Goal: Task Accomplishment & Management: Manage account settings

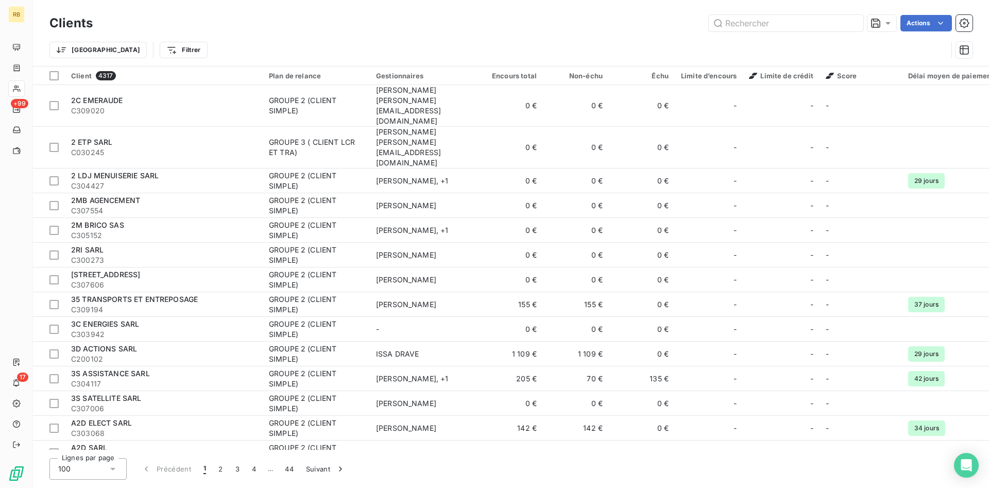
click at [20, 83] on div at bounding box center [16, 88] width 16 height 16
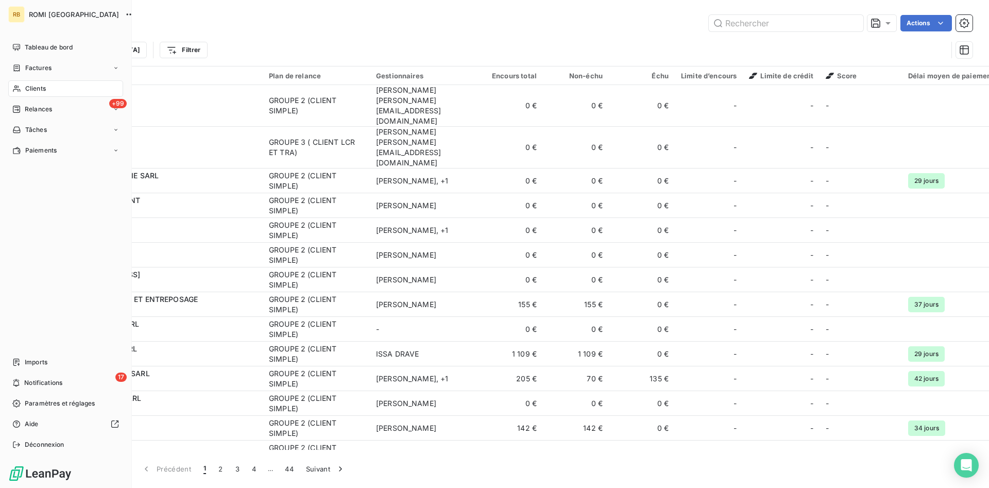
click at [47, 91] on div "Clients" at bounding box center [65, 88] width 115 height 16
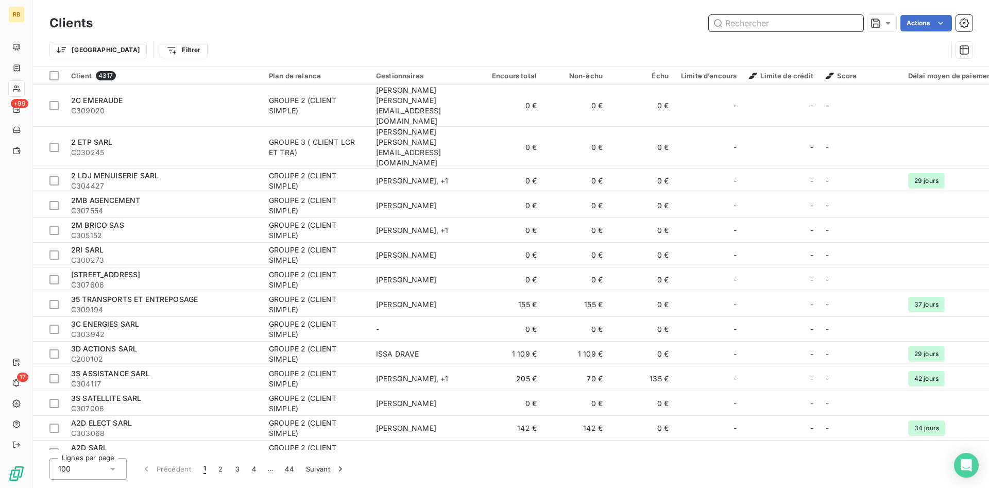
click at [739, 27] on input "text" at bounding box center [786, 23] width 155 height 16
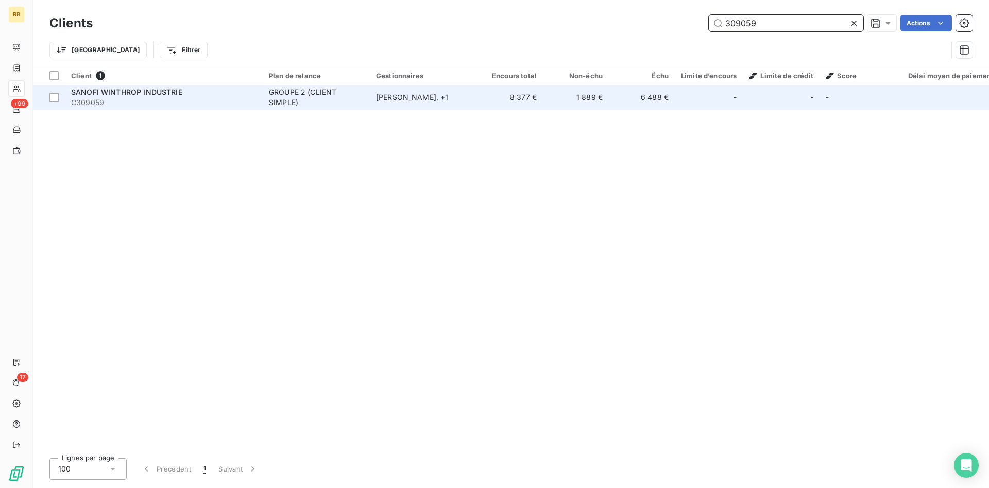
type input "309059"
click at [94, 94] on span "SANOFI WINTHROP INDUSTRIE" at bounding box center [126, 92] width 111 height 9
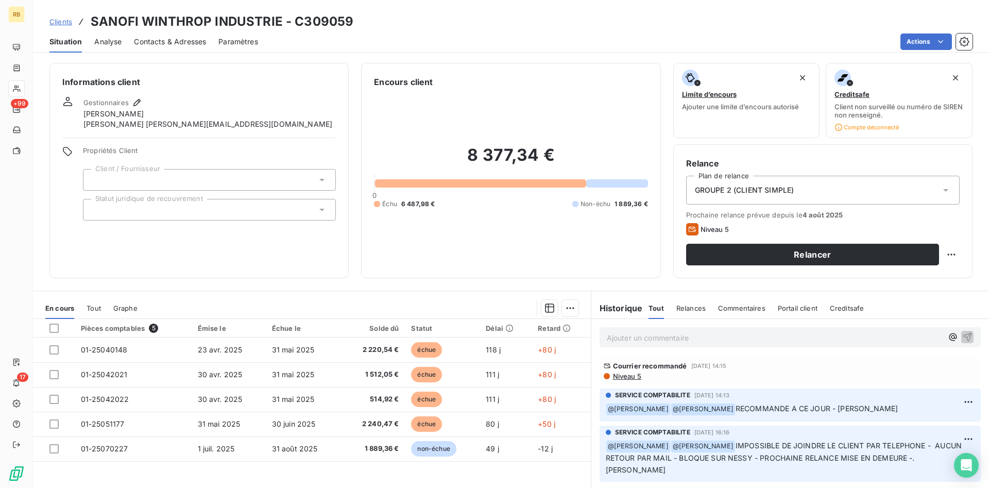
click at [641, 338] on p "Ajouter un commentaire ﻿" at bounding box center [775, 337] width 336 height 13
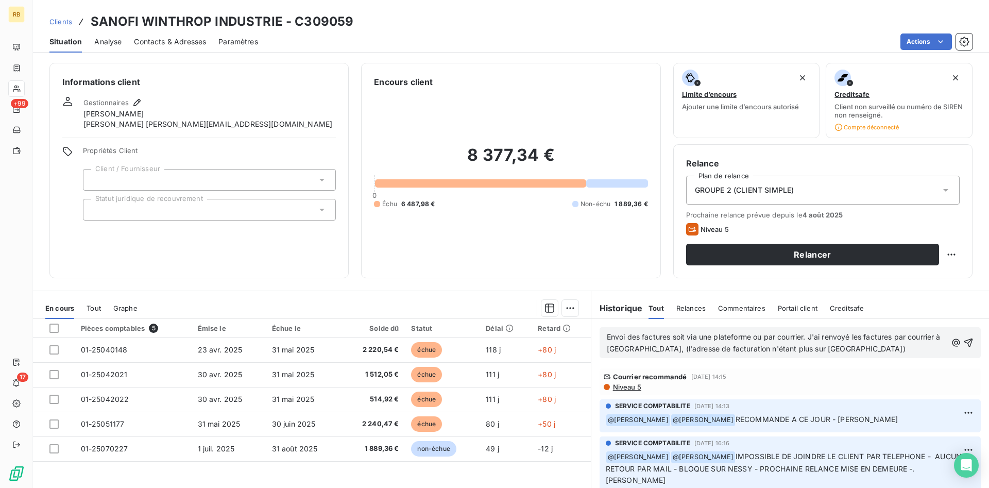
click at [610, 337] on span "Envoi des factures soit via une plateforme ou par courrier. J'ai renvoyé les fa…" at bounding box center [775, 342] width 336 height 21
click at [858, 352] on p "Renvoi des factures soit via une plateforme ou par courrier. J'ai renvoyé les f…" at bounding box center [777, 343] width 340 height 24
click at [965, 341] on icon "button" at bounding box center [968, 342] width 9 height 9
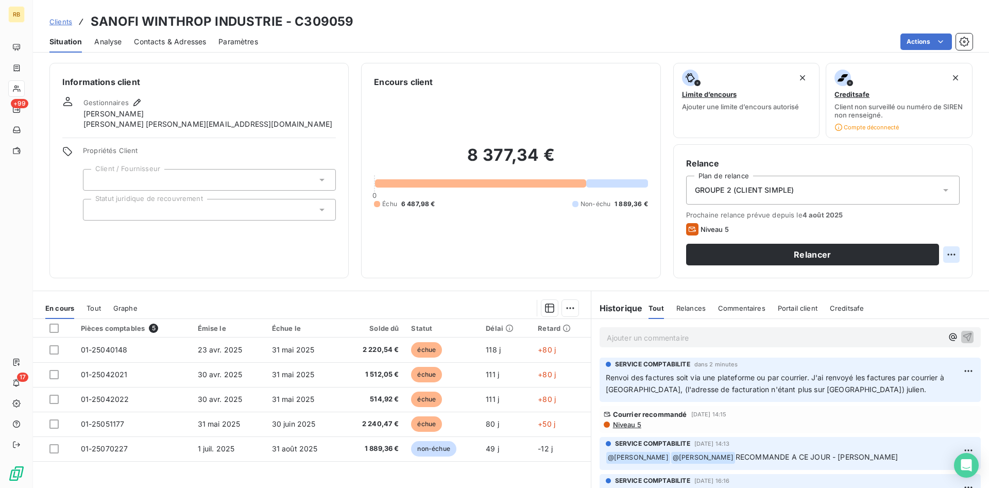
click at [952, 254] on html "RB +99 17 Clients SANOFI WINTHROP INDUSTRIE - C309059 Situation Analyse Contact…" at bounding box center [494, 244] width 989 height 488
click at [941, 283] on div "Replanifier cette action" at bounding box center [909, 277] width 92 height 16
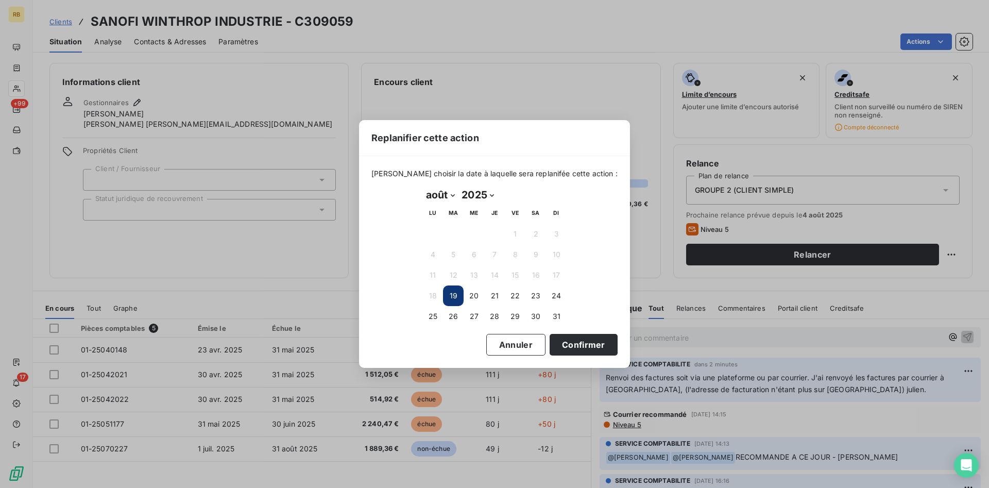
click at [422, 186] on select "janvier février mars avril mai juin juillet août septembre octobre novembre déc…" at bounding box center [440, 194] width 36 height 16
select select "8"
click option "septembre" at bounding box center [0, 0] width 0 height 0
click at [492, 258] on button "11" at bounding box center [494, 254] width 21 height 21
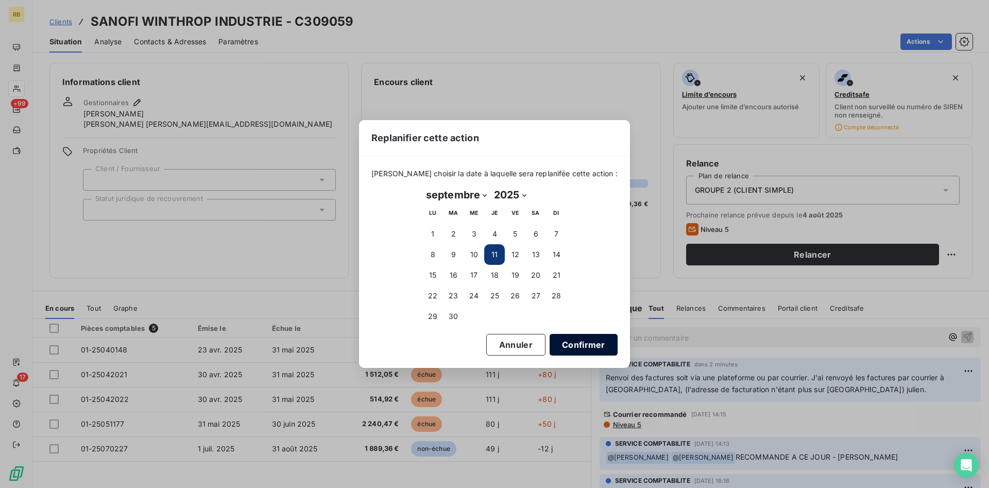
click at [568, 345] on button "Confirmer" at bounding box center [584, 345] width 68 height 22
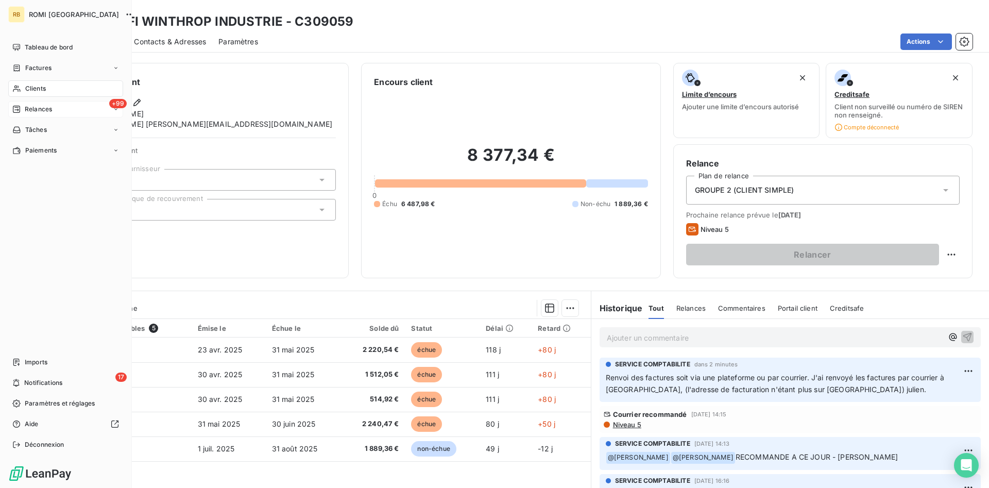
click at [28, 109] on span "Relances" at bounding box center [38, 109] width 27 height 9
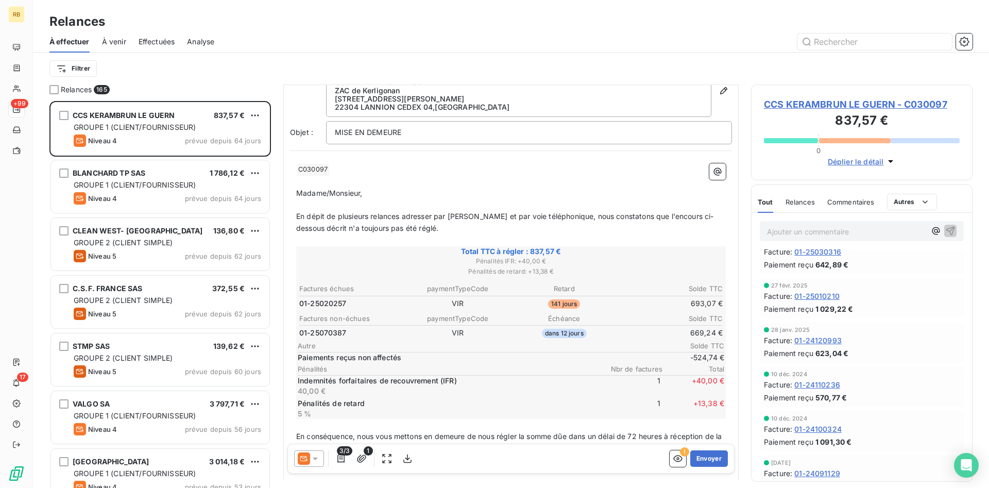
scroll to position [263, 0]
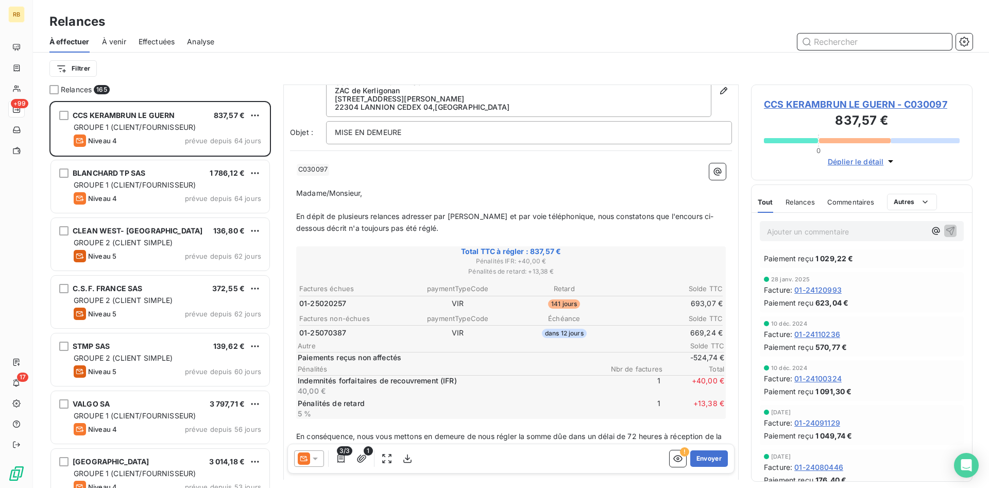
click at [853, 196] on div "Commentaires" at bounding box center [850, 202] width 47 height 22
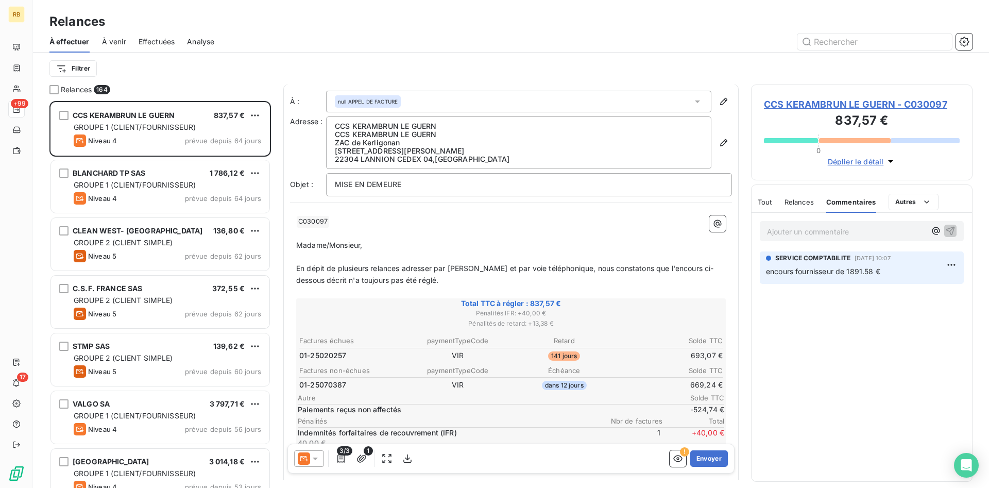
scroll to position [0, 0]
click at [794, 202] on span "Relances" at bounding box center [799, 202] width 29 height 8
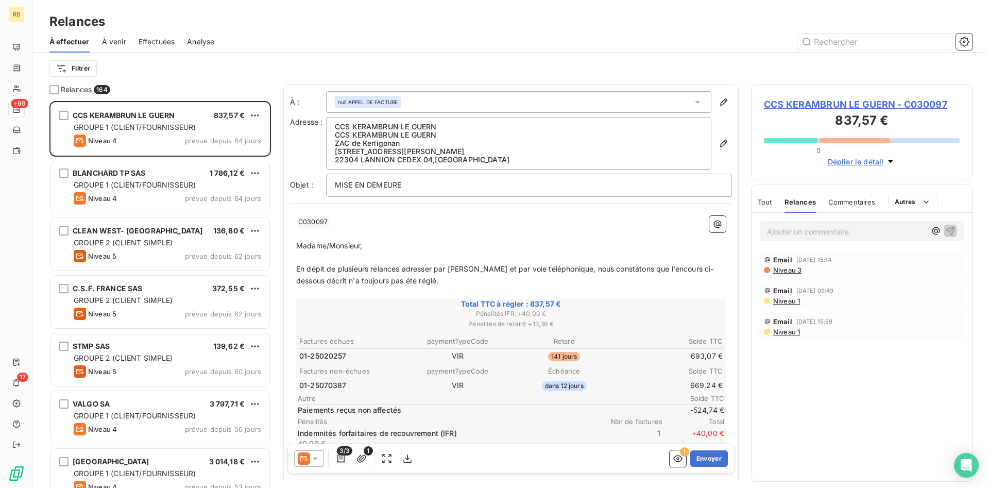
click at [769, 202] on span "Tout" at bounding box center [765, 202] width 14 height 8
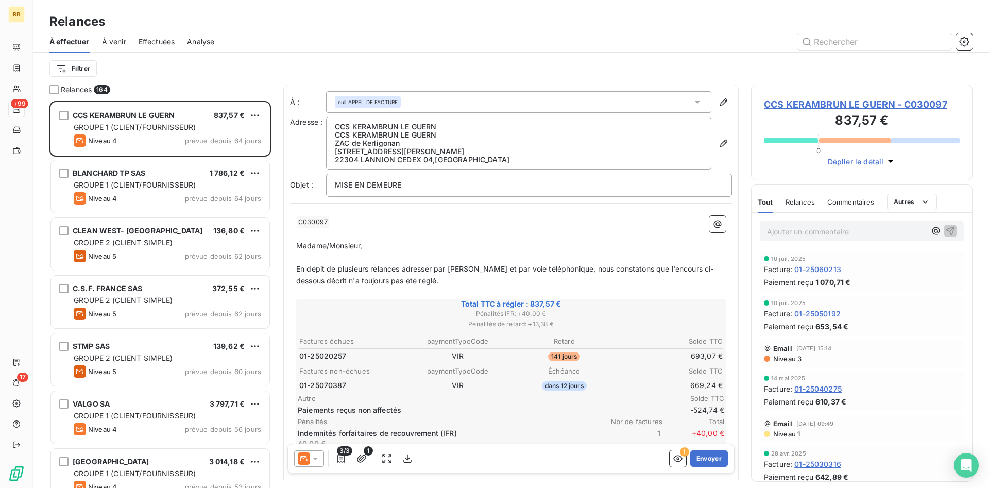
click at [840, 207] on div "Commentaires" at bounding box center [850, 202] width 47 height 22
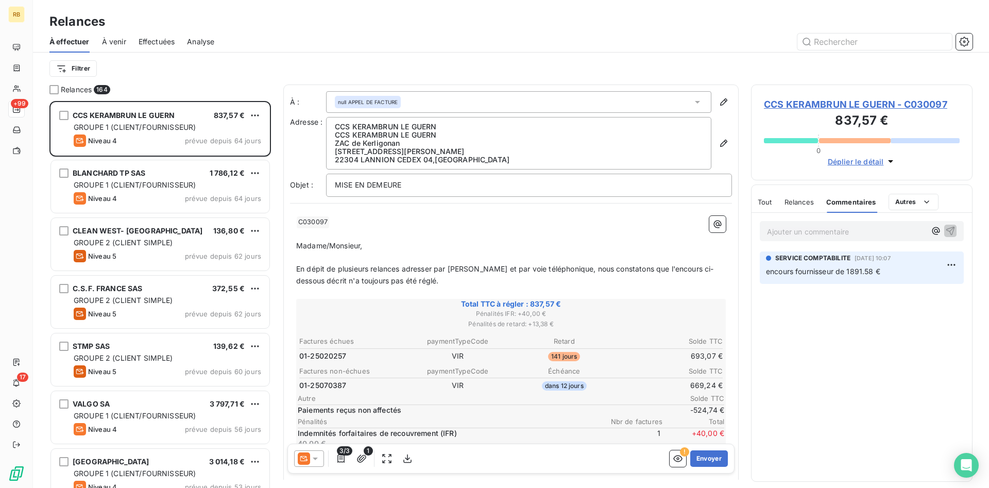
click at [769, 201] on span "Tout" at bounding box center [765, 202] width 14 height 8
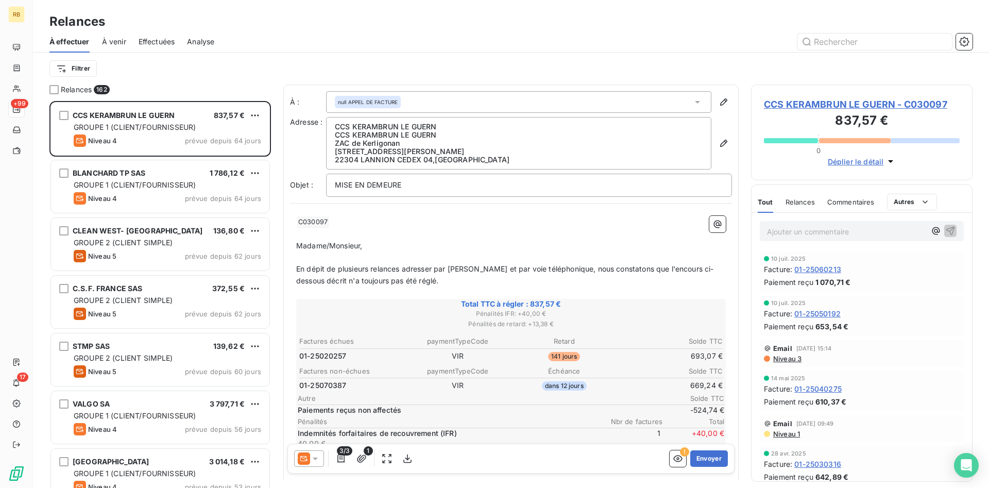
click at [790, 357] on span "Niveau 3" at bounding box center [786, 358] width 29 height 8
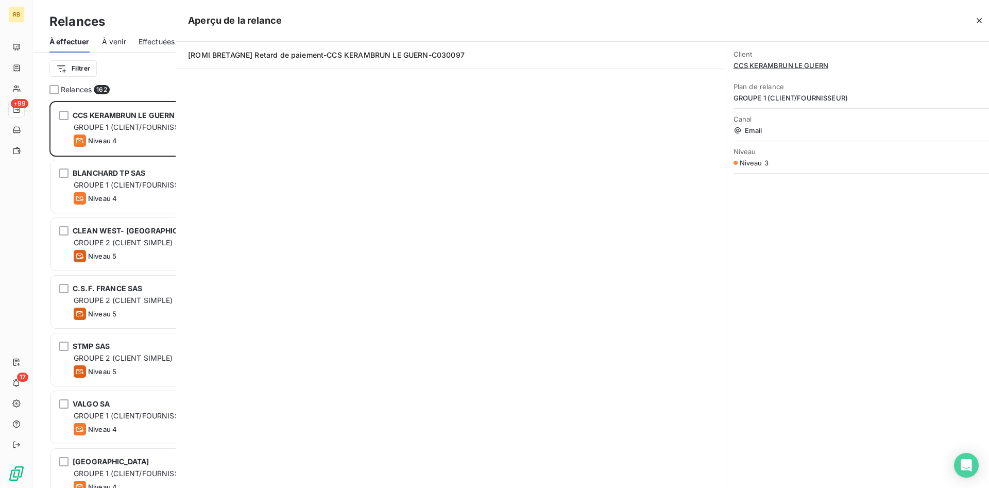
scroll to position [387, 222]
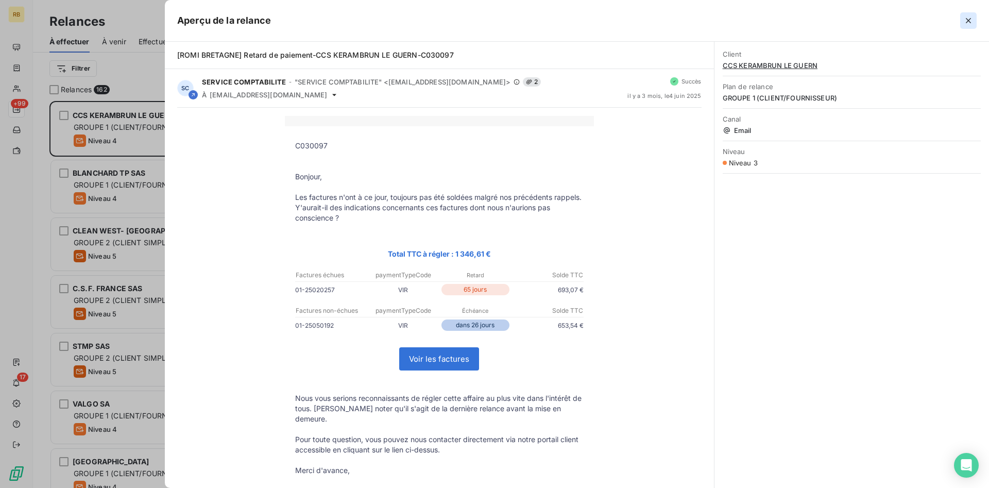
click at [963, 21] on button "button" at bounding box center [968, 20] width 16 height 16
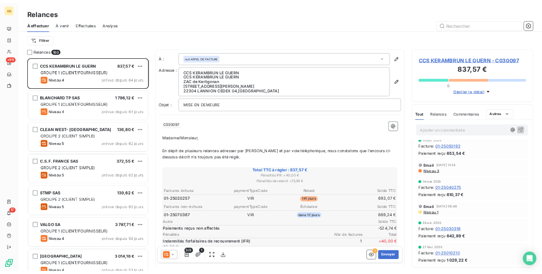
scroll to position [0, 0]
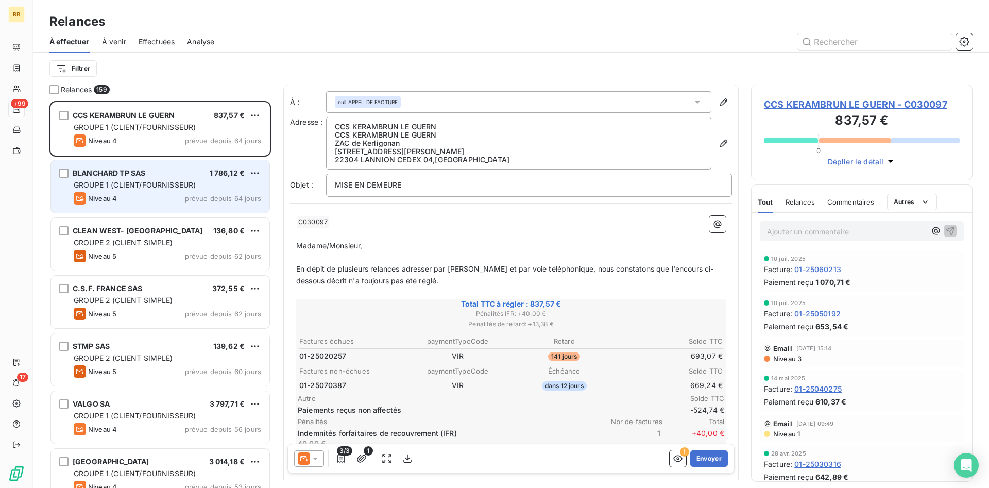
click at [126, 184] on span "GROUPE 1 (CLIENT/FOURNISSEUR)" at bounding box center [135, 184] width 122 height 9
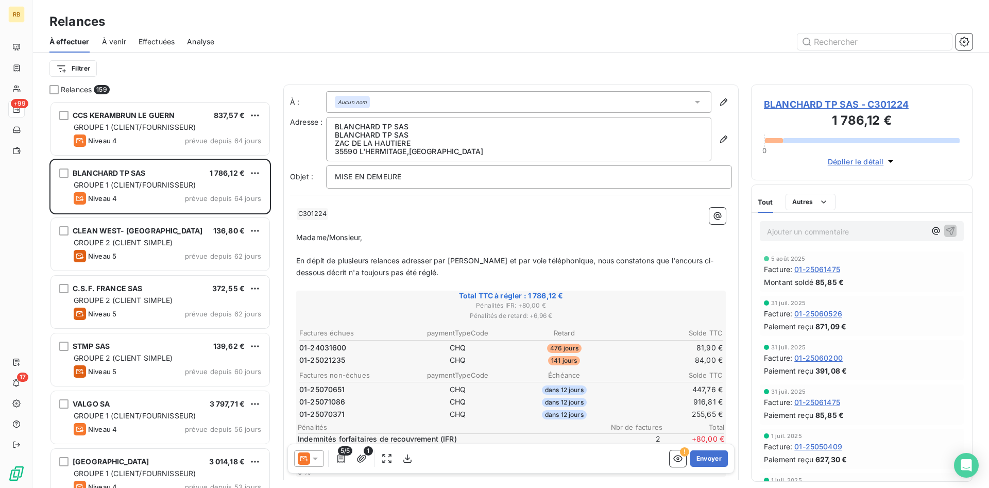
scroll to position [387, 222]
click at [846, 200] on span "Commentaires" at bounding box center [850, 202] width 47 height 8
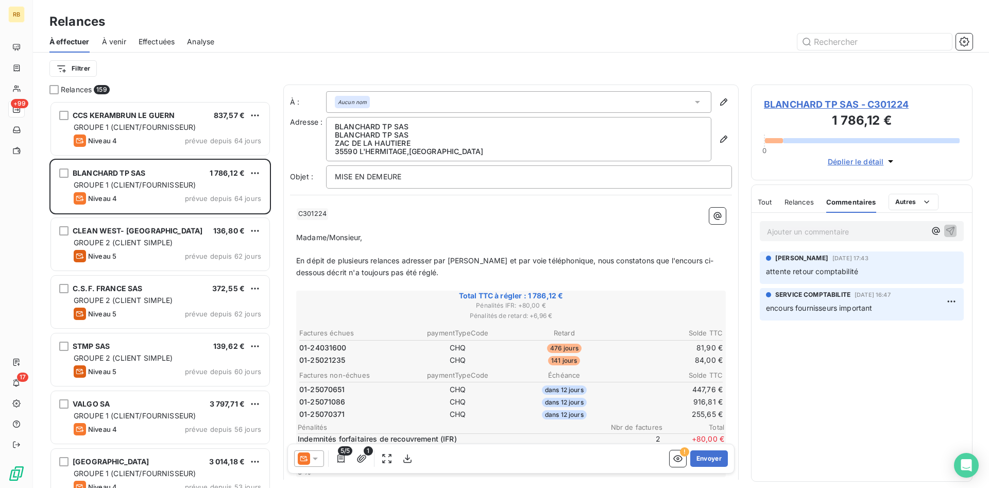
click at [766, 206] on span "Tout" at bounding box center [765, 202] width 14 height 8
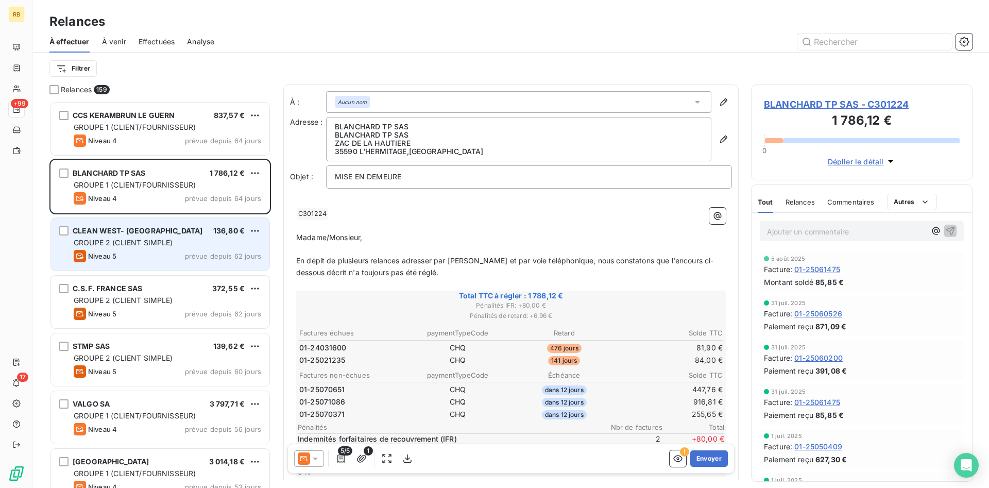
click at [154, 237] on div "CLEAN WEST- LE CAER 136,80 € GROUPE 2 (CLIENT SIMPLE) Niveau 5 prévue depuis 62…" at bounding box center [160, 244] width 218 height 53
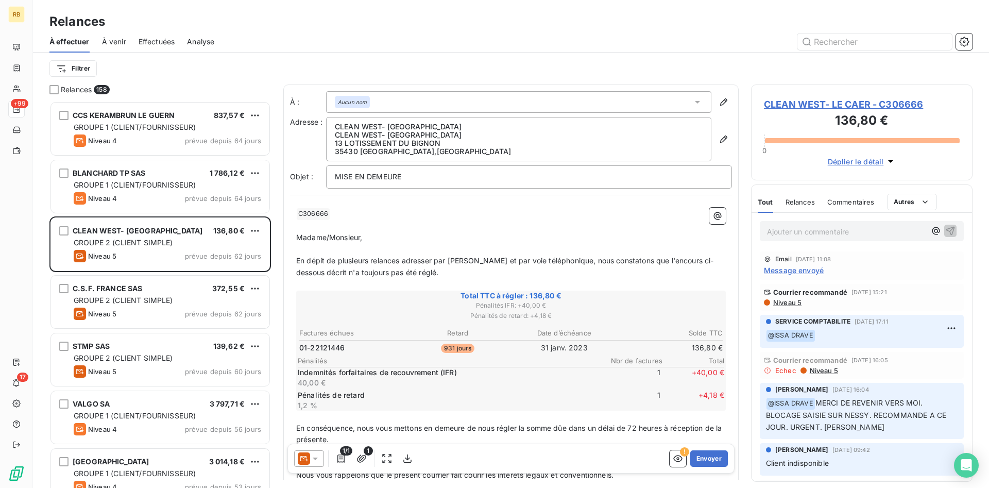
click at [792, 232] on p "Ajouter un commentaire ﻿" at bounding box center [846, 231] width 159 height 13
click at [767, 230] on span "tel ce jour à" at bounding box center [787, 230] width 40 height 9
click at [806, 230] on span "relance tel ce jour à" at bounding box center [800, 230] width 67 height 9
click at [916, 229] on p "relance tel+mail ce jour à @ ISSA DRAVE ﻿" at bounding box center [846, 231] width 159 height 12
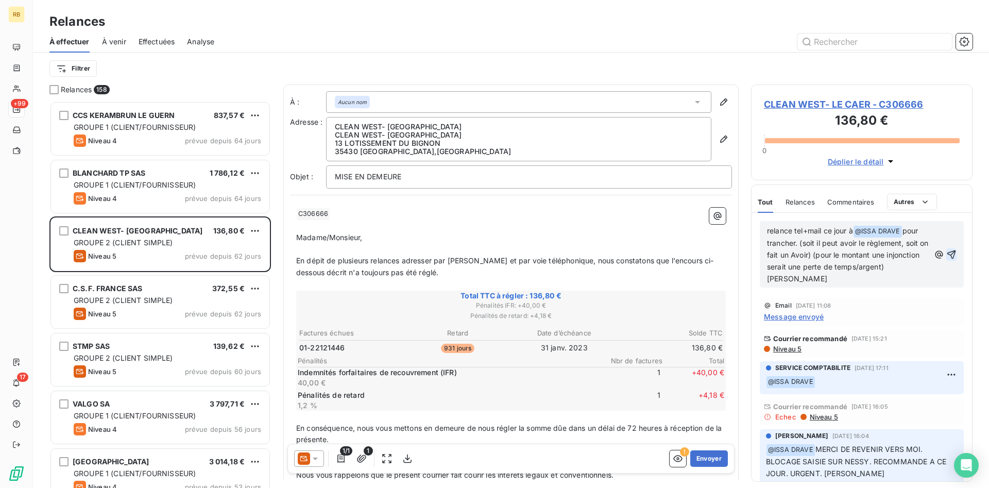
click at [952, 253] on icon "button" at bounding box center [951, 254] width 9 height 9
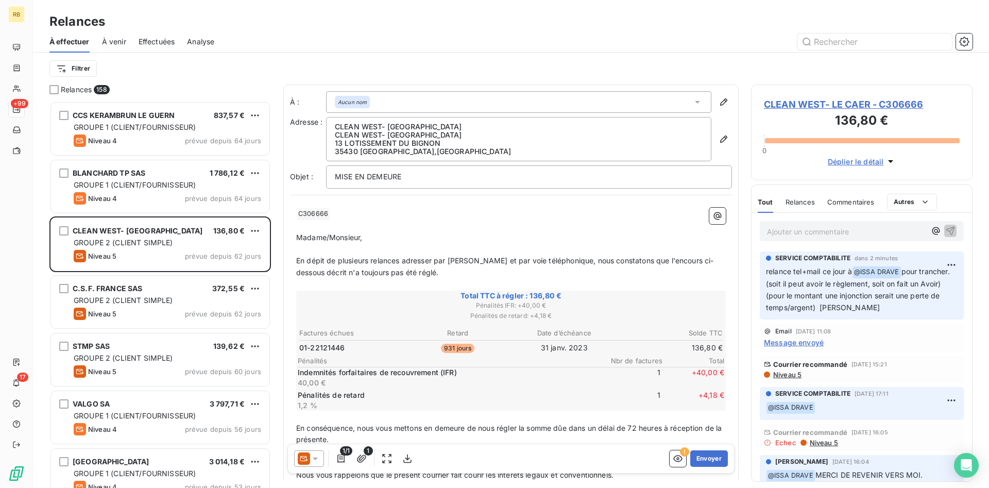
click at [919, 123] on h3 "136,80 €" at bounding box center [862, 121] width 196 height 21
click at [882, 105] on span "CLEAN WEST- LE CAER - C306666" at bounding box center [862, 104] width 196 height 14
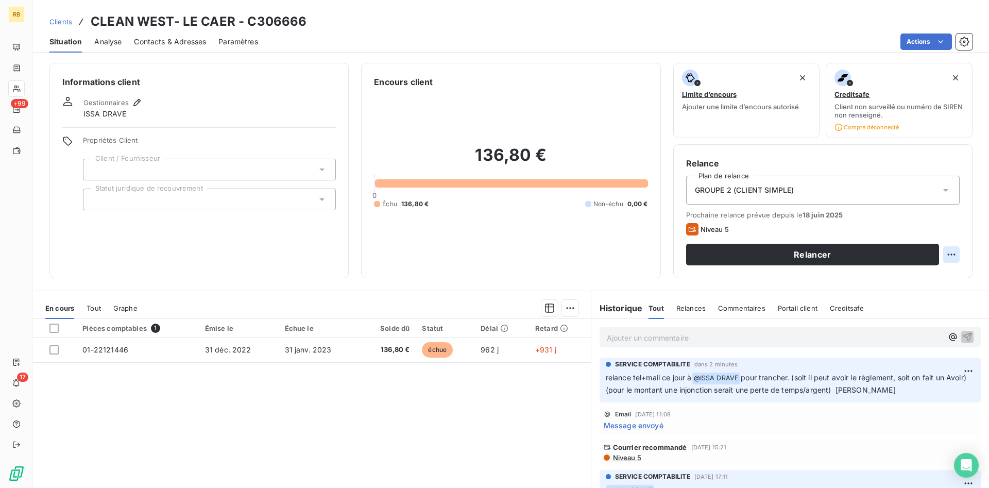
click at [948, 252] on html "RB +99 17 Clients CLEAN WEST- LE CAER - C306666 Situation Analyse Contacts & Ad…" at bounding box center [494, 244] width 989 height 488
click at [920, 276] on div "Replanifier cette action" at bounding box center [909, 277] width 92 height 16
select select "7"
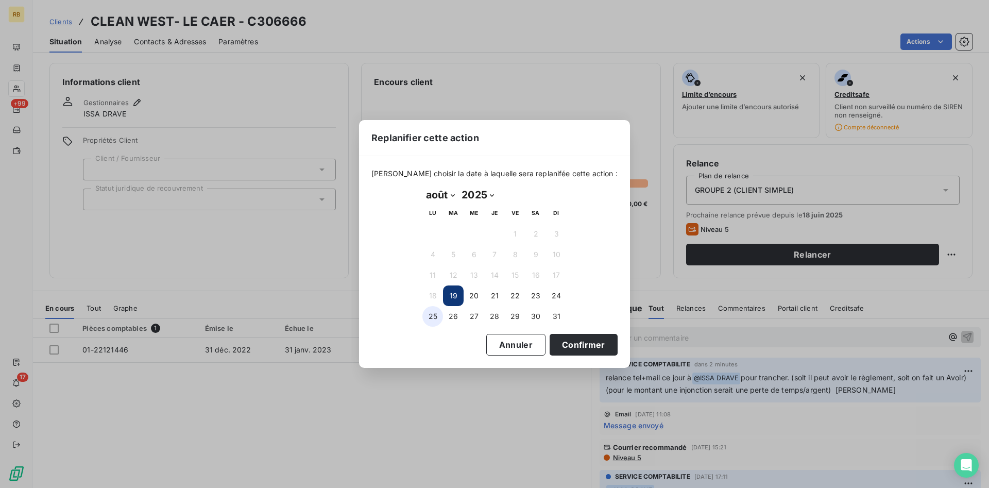
click at [431, 317] on button "25" at bounding box center [432, 316] width 21 height 21
click at [578, 342] on button "Confirmer" at bounding box center [584, 345] width 68 height 22
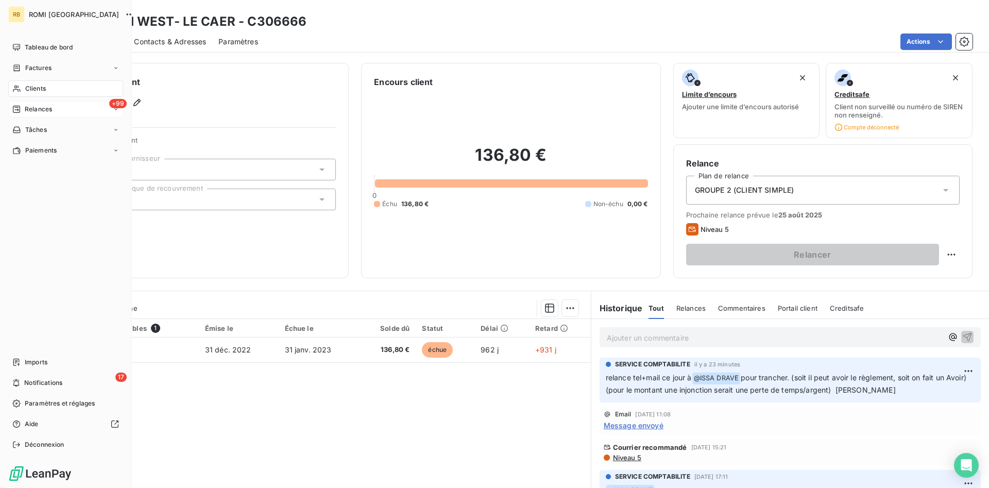
click at [40, 111] on span "Relances" at bounding box center [38, 109] width 27 height 9
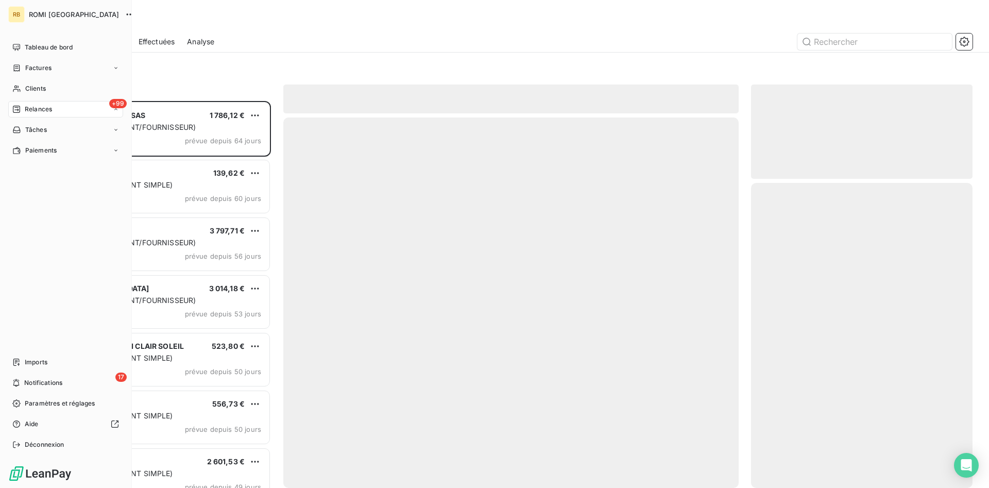
scroll to position [387, 222]
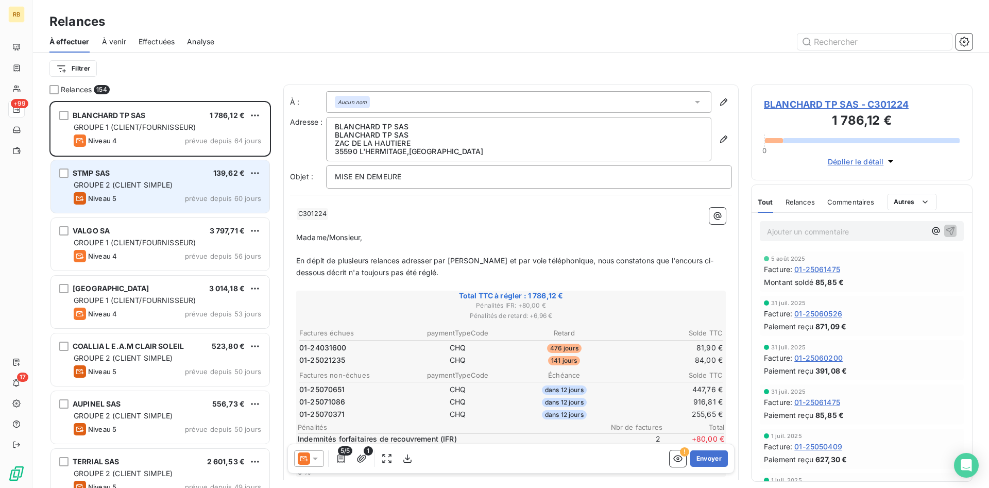
click at [110, 195] on span "Niveau 5" at bounding box center [102, 198] width 28 height 8
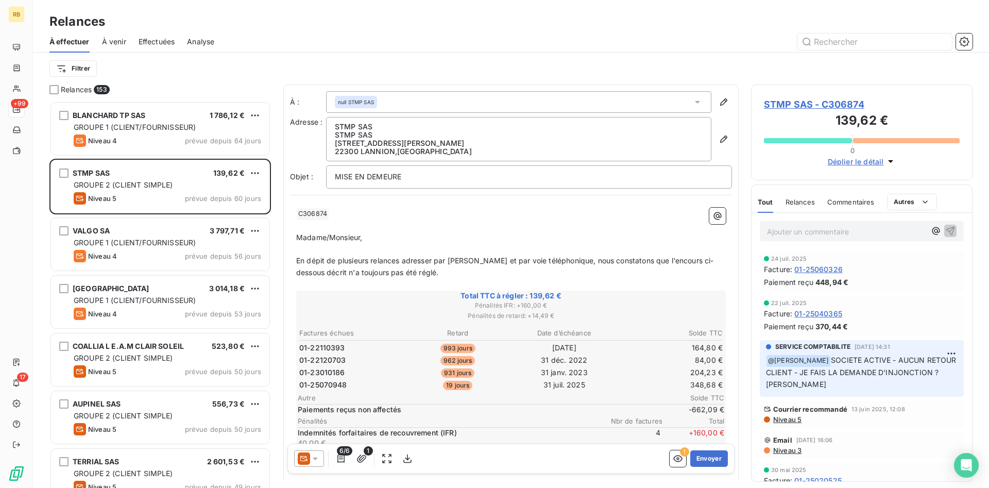
click at [797, 228] on p "Ajouter un commentaire ﻿" at bounding box center [846, 231] width 159 height 13
click at [783, 245] on div "Rappeler des le [DATE]" at bounding box center [862, 231] width 220 height 36
click at [849, 230] on p "Rappeler des le [DATE]" at bounding box center [846, 231] width 159 height 12
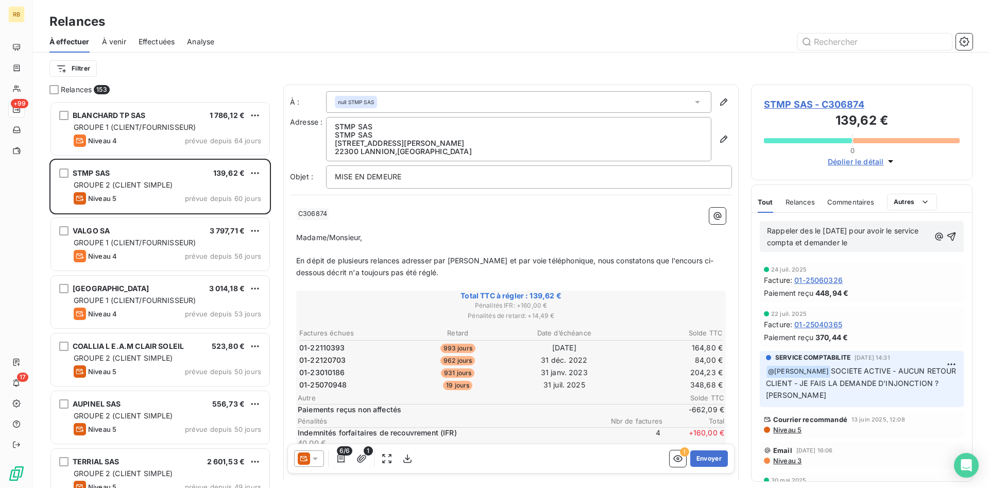
click at [801, 230] on span "Rappeler des le [DATE] pour avoir le service compta et demander le" at bounding box center [844, 236] width 154 height 21
click at [861, 231] on span "Rappeler des le [DATE] pour avoir le service compta et demander le" at bounding box center [844, 236] width 154 height 21
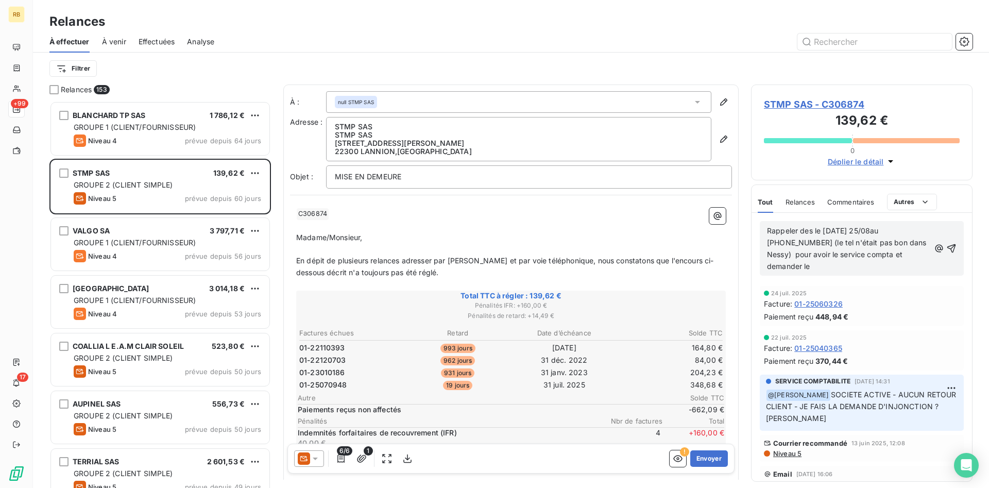
click at [892, 256] on p "Rappeler des le [DATE] 25/08au [PHONE_NUMBER] (le tel n'était pas bon dans Ness…" at bounding box center [848, 248] width 163 height 47
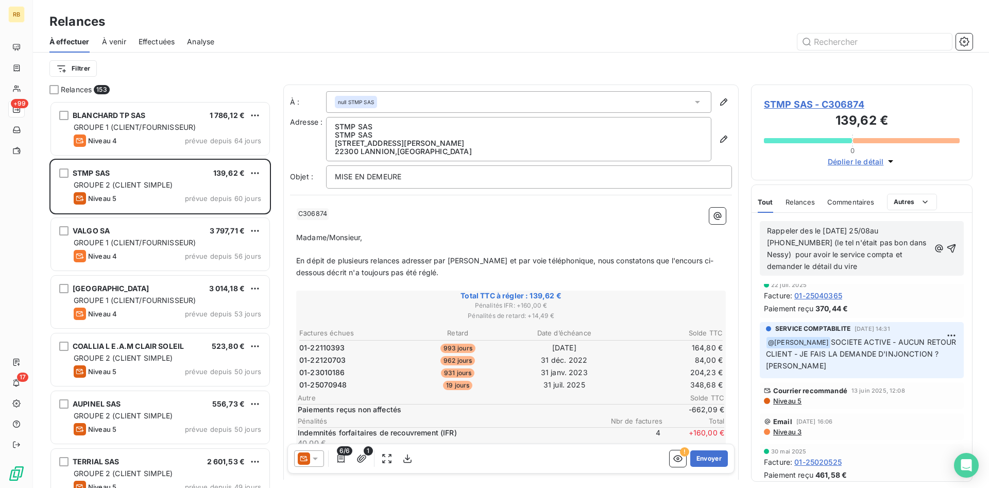
scroll to position [64, 0]
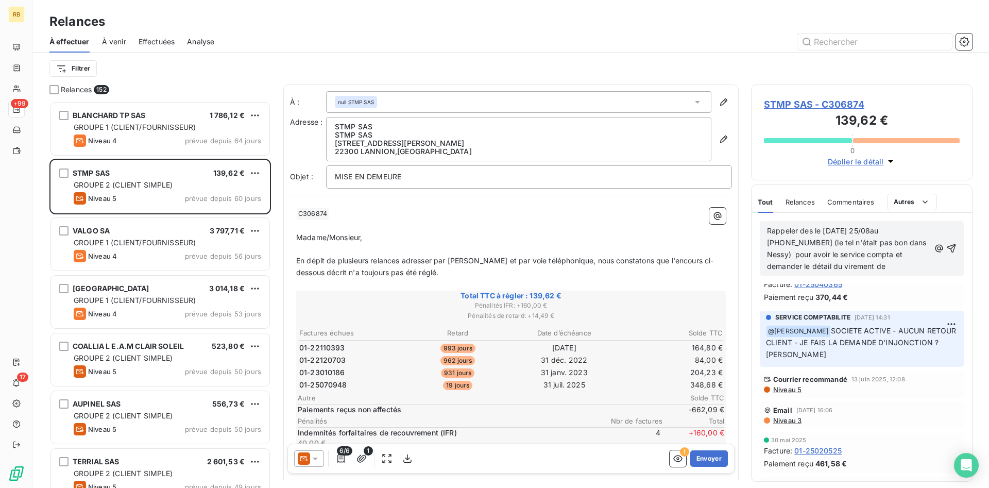
click at [833, 267] on p "Rappeler des le [DATE] 25/08au [PHONE_NUMBER] (le tel n'était pas bon dans Ness…" at bounding box center [848, 248] width 163 height 47
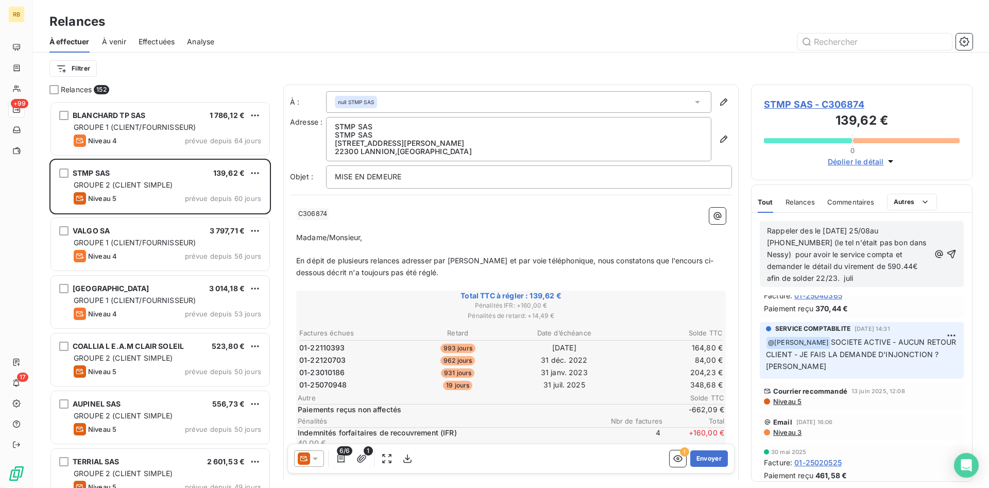
scroll to position [76, 0]
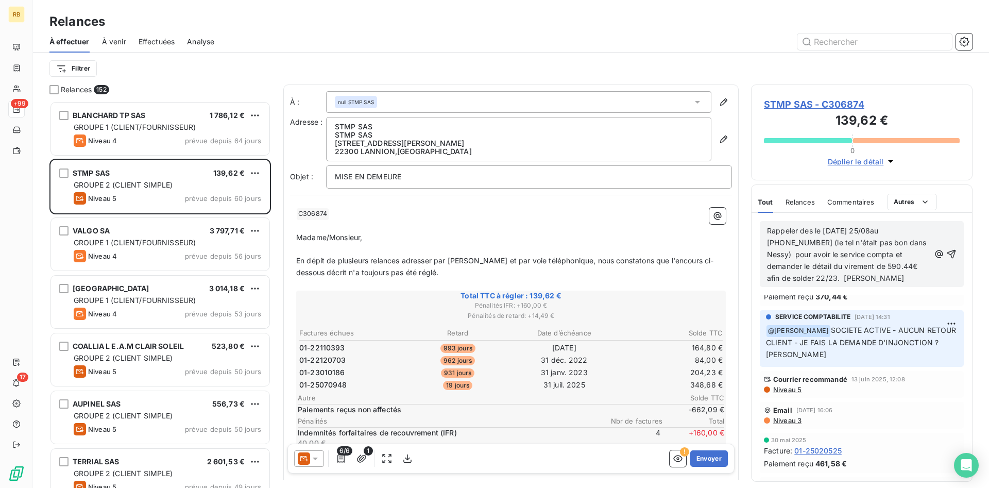
click at [862, 232] on span "Rappeler des le [DATE] 25/08au [PHONE_NUMBER] (le tel n'était pas bon dans Ness…" at bounding box center [848, 254] width 162 height 56
click at [795, 279] on p "Rappeler des le [DATE] au [PHONE_NUMBER] (le tel n'était pas bon dans Nessy) po…" at bounding box center [848, 254] width 163 height 59
click at [953, 252] on icon "button" at bounding box center [951, 254] width 9 height 9
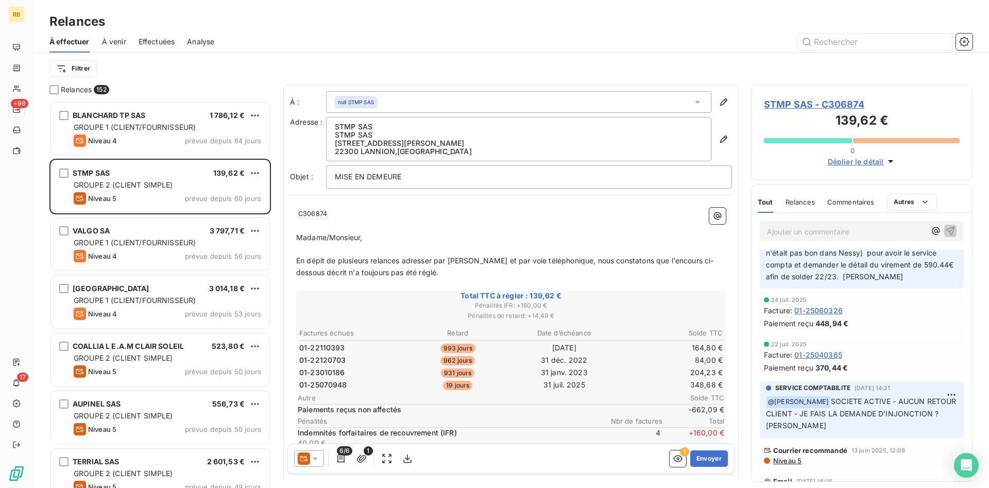
scroll to position [102, 0]
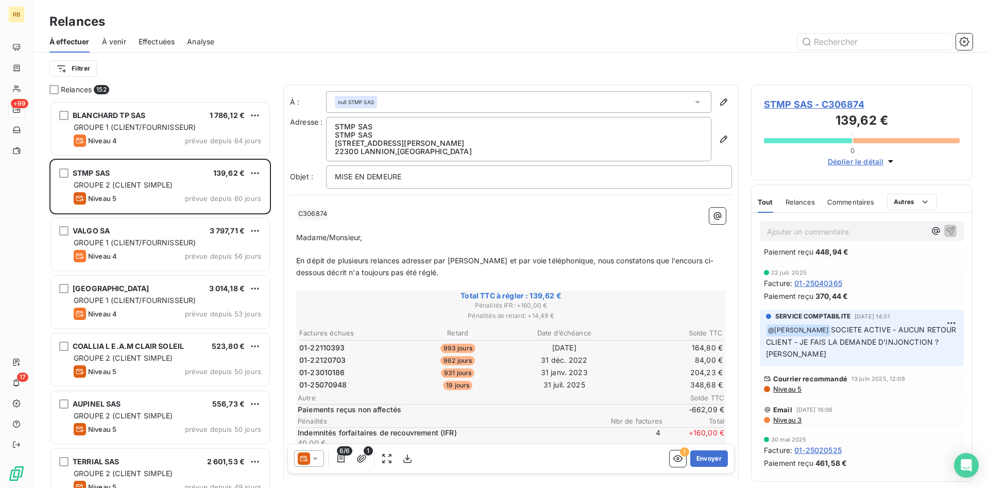
click at [879, 227] on p "Ajouter un commentaire ﻿" at bounding box center [846, 231] width 159 height 13
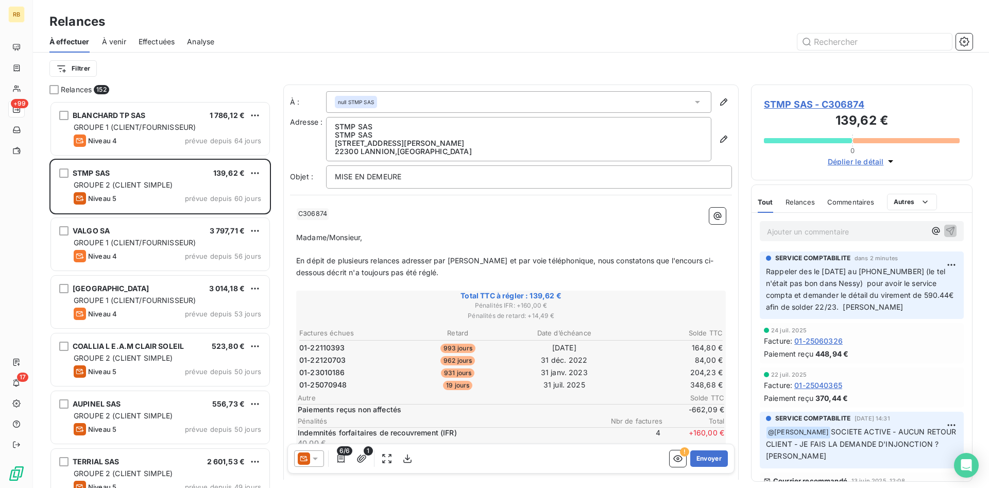
click at [855, 100] on span "STMP SAS - C306874" at bounding box center [862, 104] width 196 height 14
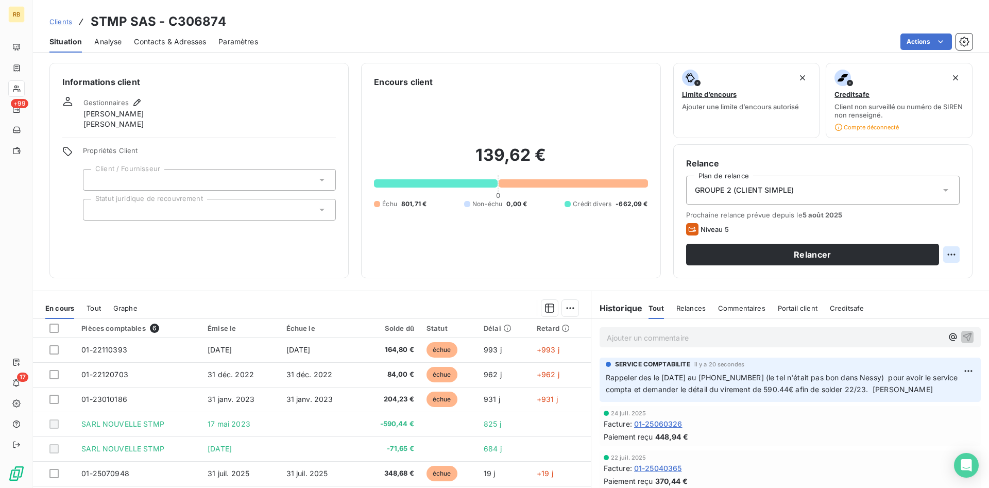
click at [952, 260] on html "RB +99 17 Clients STMP SAS - C306874 Situation Analyse Contacts & Adresses Para…" at bounding box center [494, 244] width 989 height 488
click at [879, 279] on div "Replanifier cette action" at bounding box center [909, 277] width 92 height 16
select select "7"
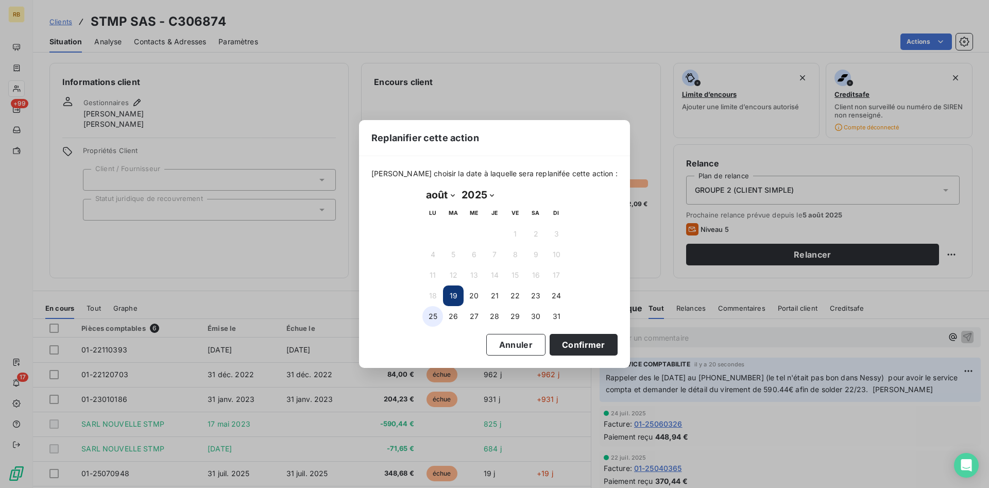
click at [429, 315] on button "25" at bounding box center [432, 316] width 21 height 21
click at [585, 347] on button "Confirmer" at bounding box center [584, 345] width 68 height 22
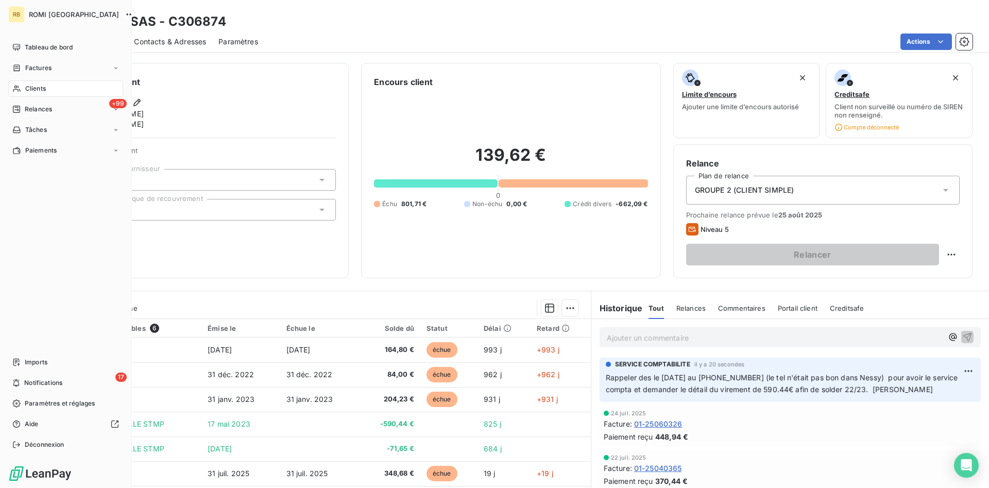
click at [30, 92] on span "Clients" at bounding box center [35, 88] width 21 height 9
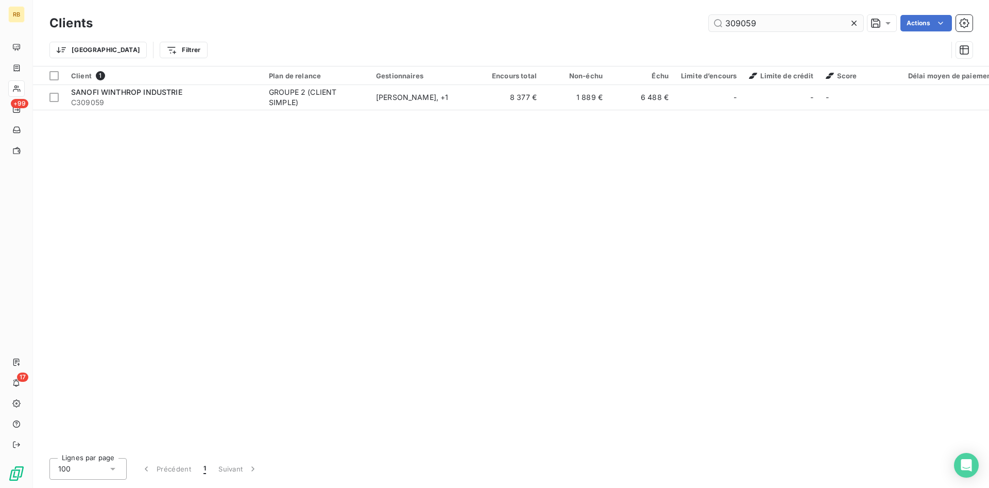
drag, startPoint x: 787, startPoint y: 27, endPoint x: 591, endPoint y: 28, distance: 195.2
click at [709, 28] on input "309059" at bounding box center [786, 23] width 155 height 16
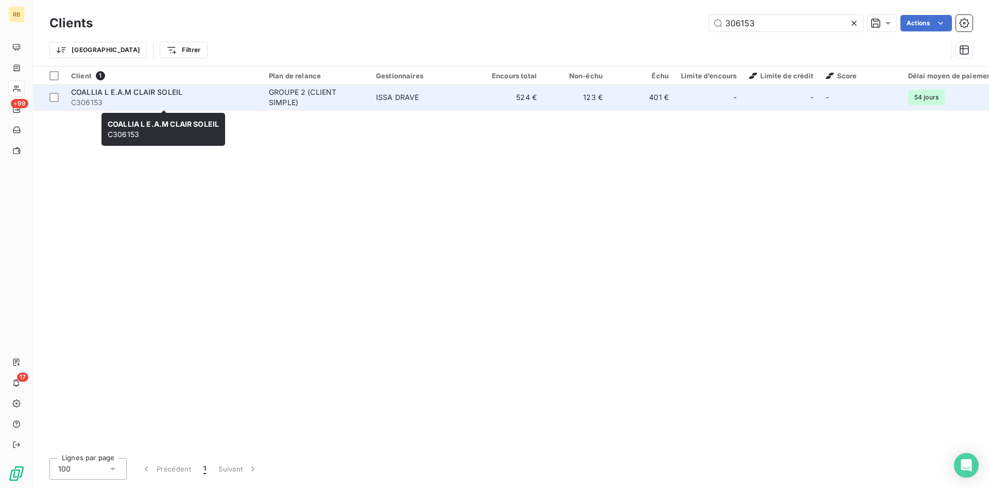
type input "306153"
click at [163, 96] on span "COALLIA L E.A.M CLAIR SOLEIL" at bounding box center [126, 92] width 111 height 9
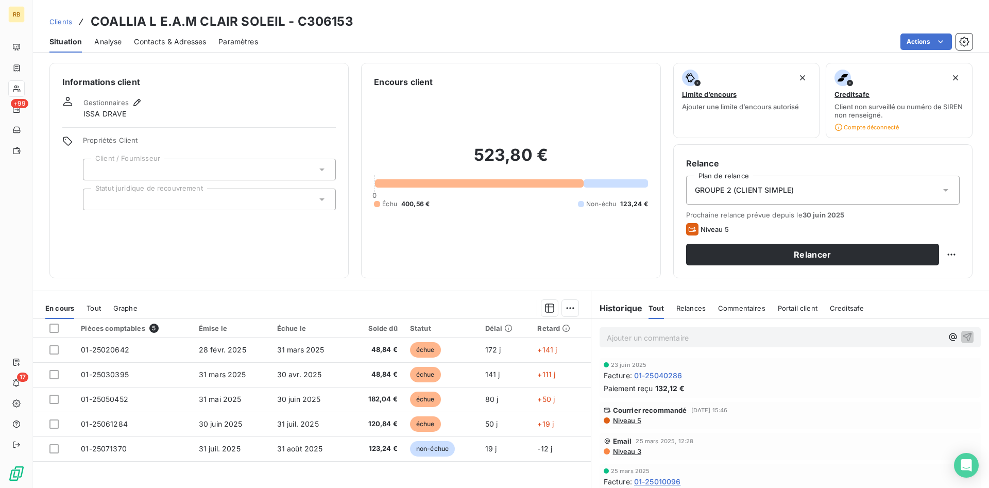
click at [149, 45] on span "Contacts & Adresses" at bounding box center [170, 42] width 72 height 10
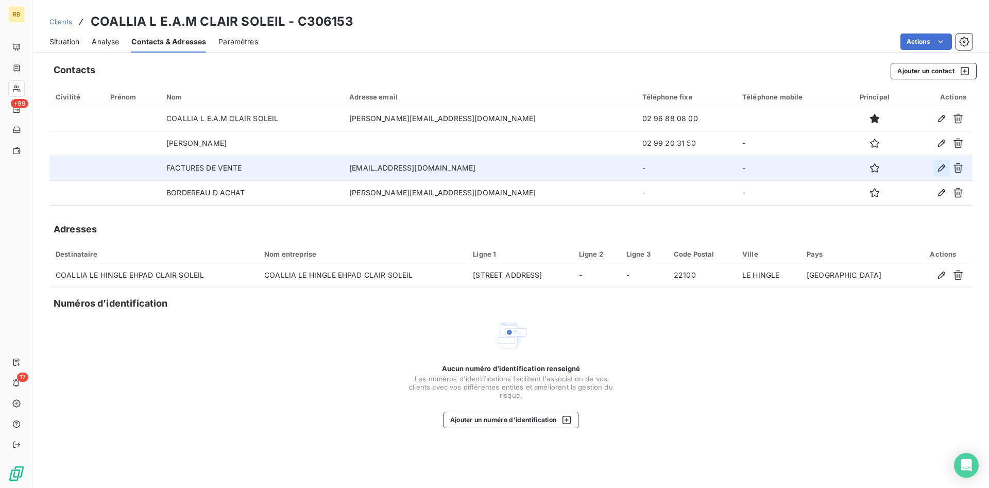
click at [941, 172] on icon "button" at bounding box center [941, 168] width 10 height 10
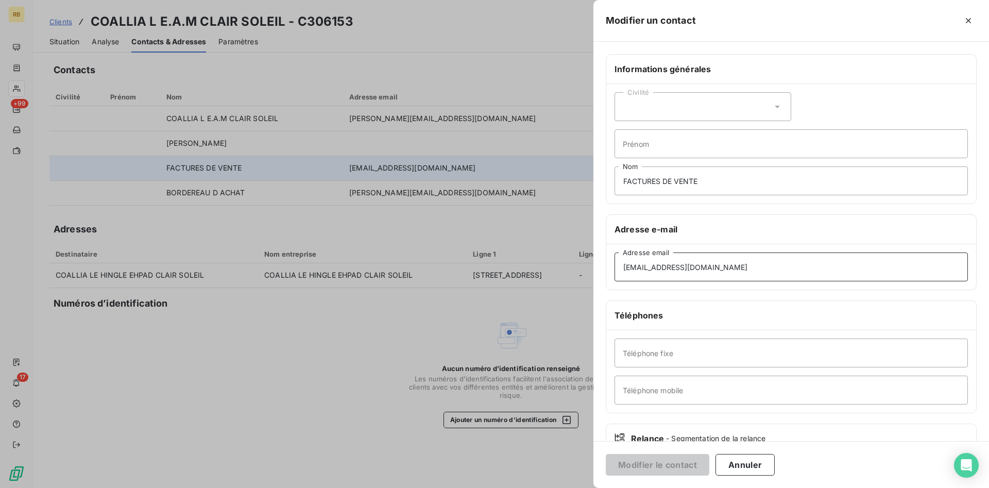
drag, startPoint x: 745, startPoint y: 267, endPoint x: 626, endPoint y: 260, distance: 119.2
click at [500, 487] on div "Modifier un contact Informations générales Civilité Prénom FACTURES DE VENTE No…" at bounding box center [494, 488] width 989 height 0
drag, startPoint x: 711, startPoint y: 271, endPoint x: 505, endPoint y: 277, distance: 206.1
click at [615, 277] on input "[EMAIL_ADDRESS][DOMAIN_NAME]" at bounding box center [791, 266] width 353 height 29
paste input "[PERSON_NAME].rapinel"
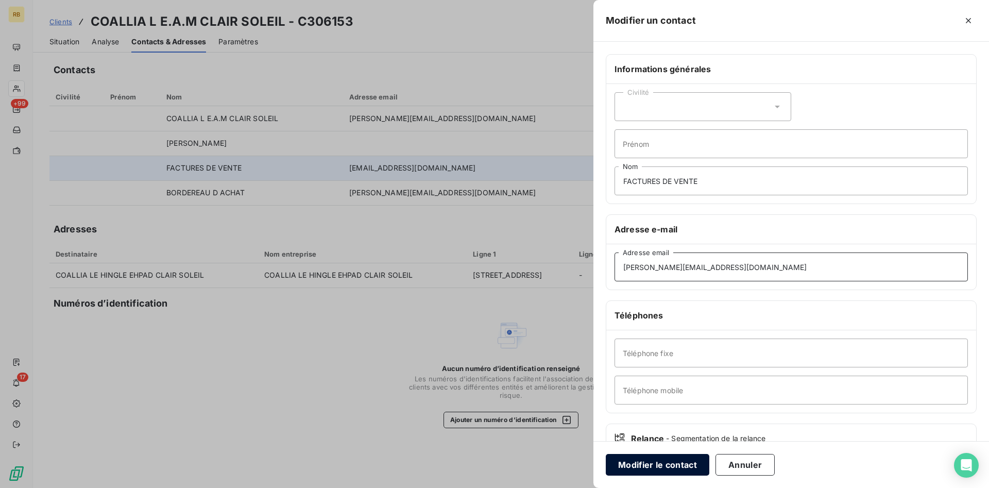
type input "[PERSON_NAME][EMAIL_ADDRESS][DOMAIN_NAME]"
click at [671, 463] on button "Modifier le contact" at bounding box center [658, 465] width 104 height 22
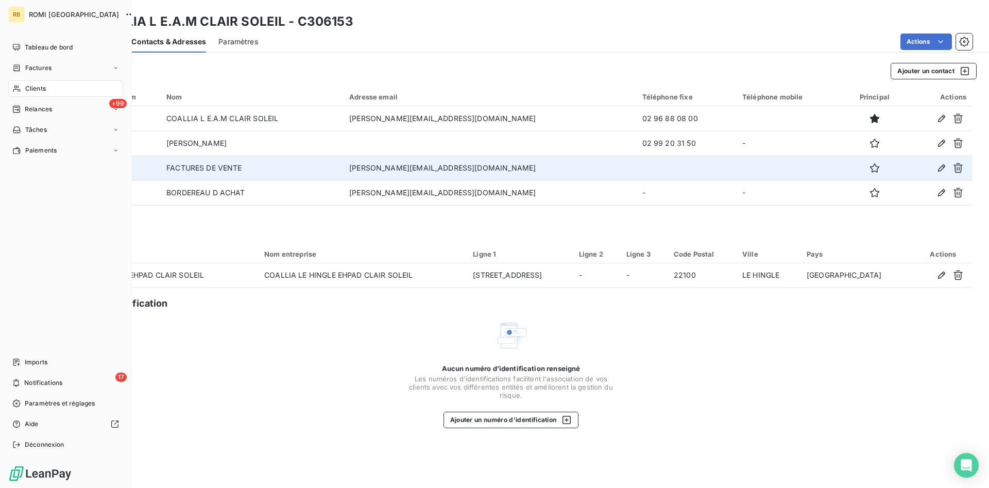
click at [32, 94] on div "Clients" at bounding box center [65, 88] width 115 height 16
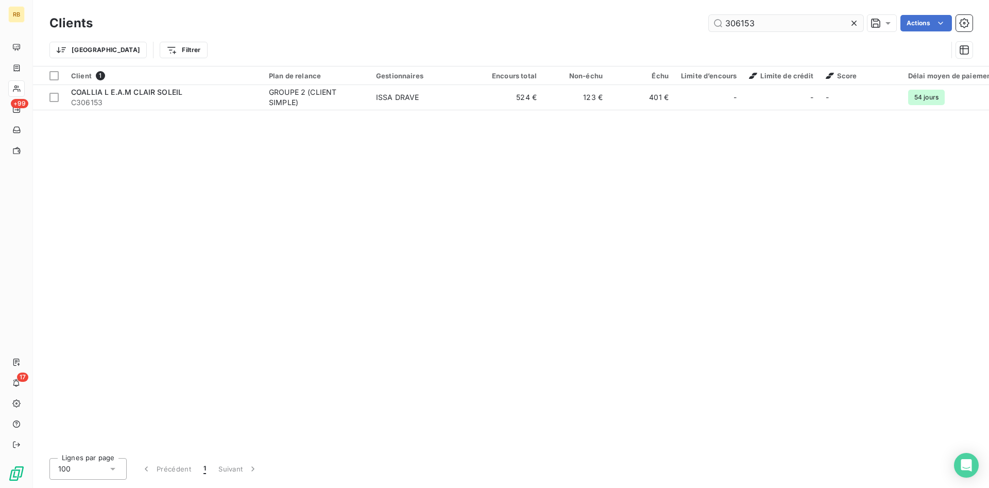
drag, startPoint x: 763, startPoint y: 28, endPoint x: 707, endPoint y: 20, distance: 56.7
click at [709, 20] on input "306153" at bounding box center [786, 23] width 155 height 16
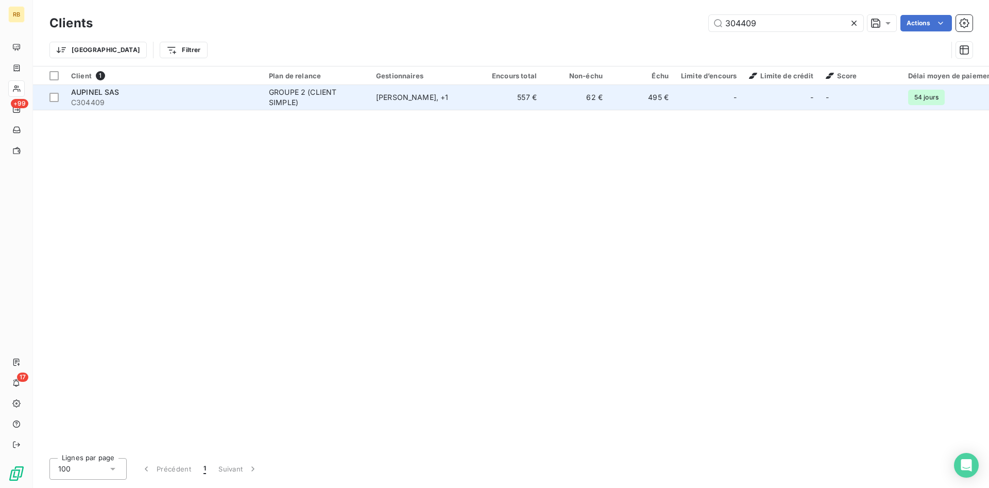
type input "304409"
click at [298, 89] on div "GROUPE 2 (CLIENT SIMPLE)" at bounding box center [316, 97] width 95 height 21
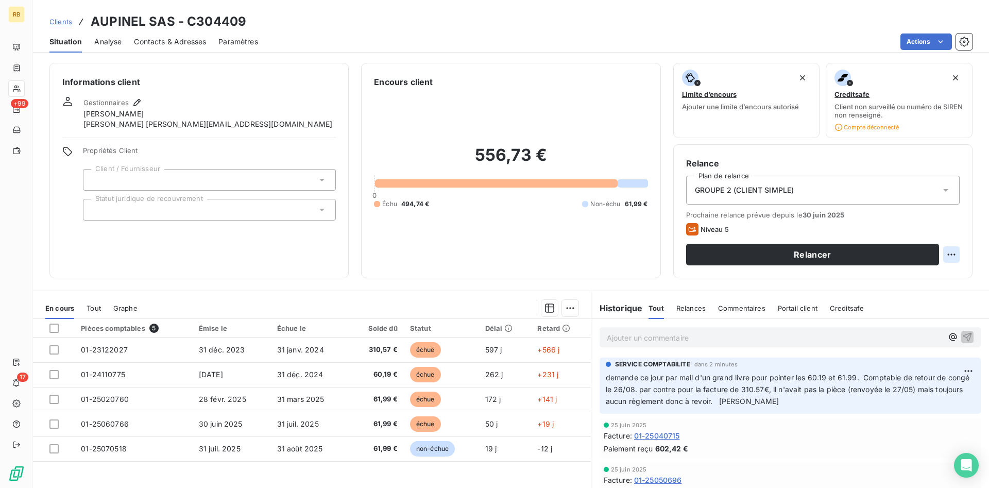
click at [957, 251] on html "RB +99 17 Clients AUPINEL SAS - C304409 Situation Analyse Contacts & Adresses P…" at bounding box center [494, 244] width 989 height 488
click at [934, 270] on div "Replanifier cette action" at bounding box center [909, 277] width 92 height 16
select select "7"
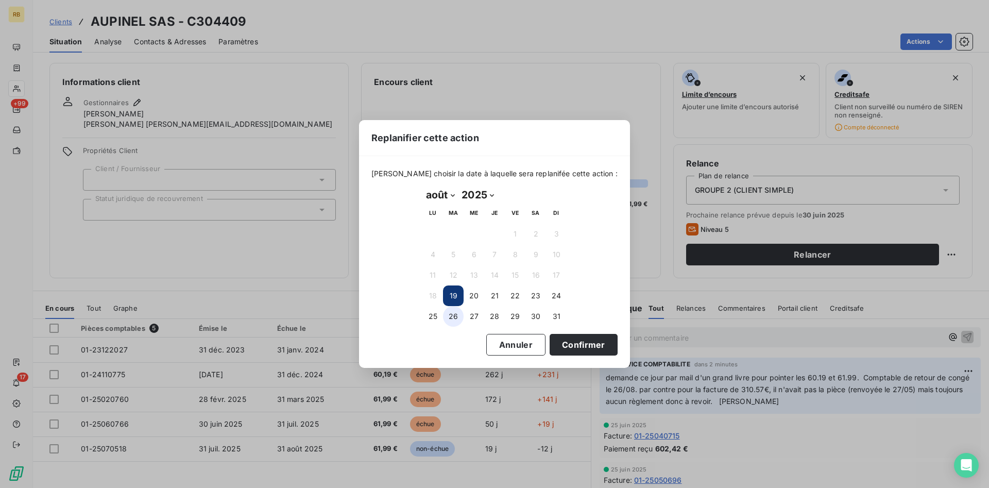
click at [454, 313] on button "26" at bounding box center [453, 316] width 21 height 21
click at [569, 343] on button "Confirmer" at bounding box center [584, 345] width 68 height 22
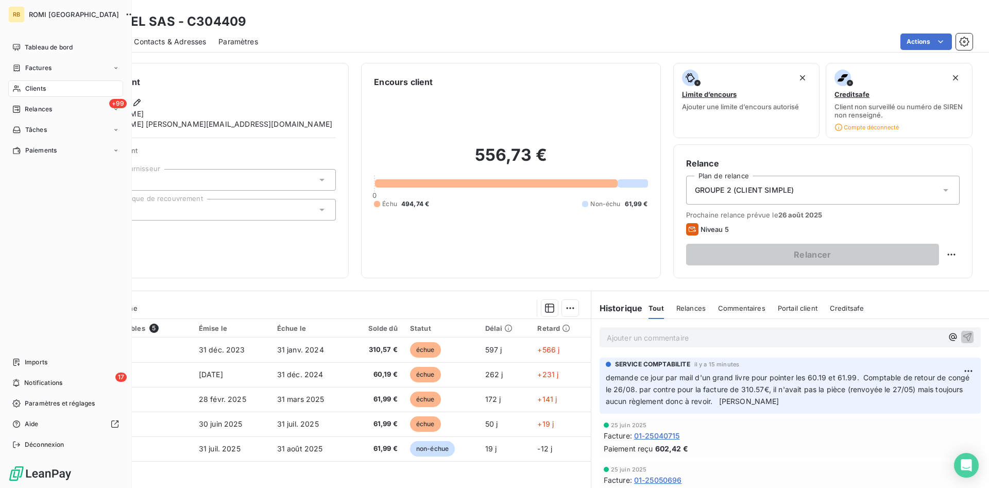
click at [29, 92] on span "Clients" at bounding box center [35, 88] width 21 height 9
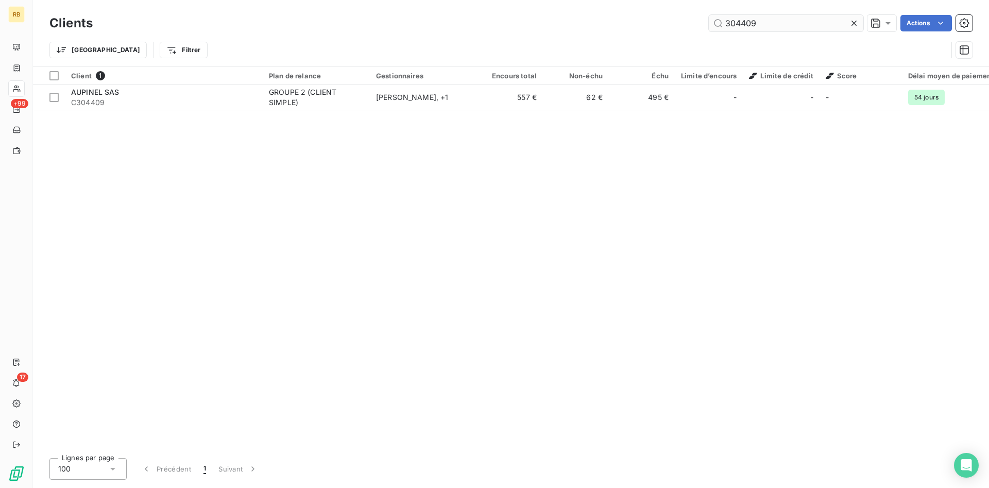
drag, startPoint x: 762, startPoint y: 26, endPoint x: 697, endPoint y: 17, distance: 65.1
click at [709, 17] on input "304409" at bounding box center [786, 23] width 155 height 16
drag, startPoint x: 749, startPoint y: 22, endPoint x: 700, endPoint y: 13, distance: 50.7
click at [709, 15] on input "pd" at bounding box center [786, 23] width 155 height 16
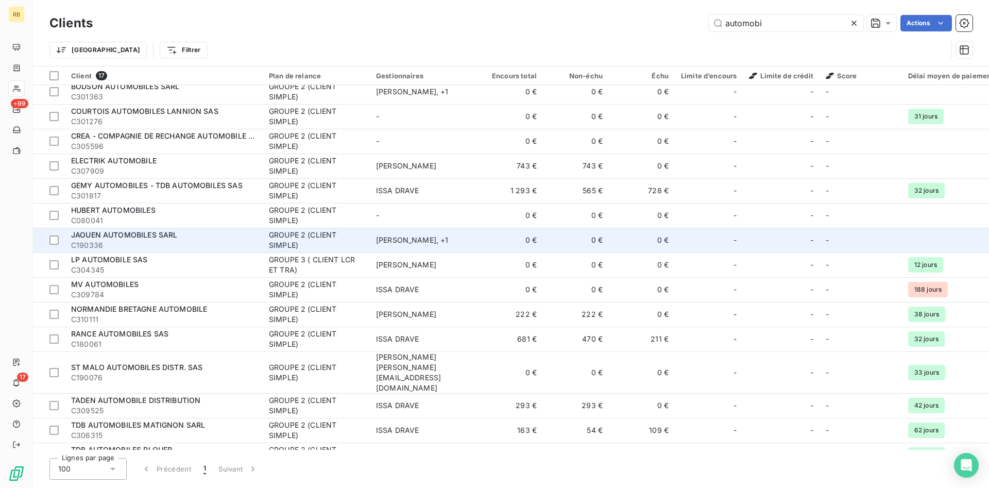
scroll to position [56, 0]
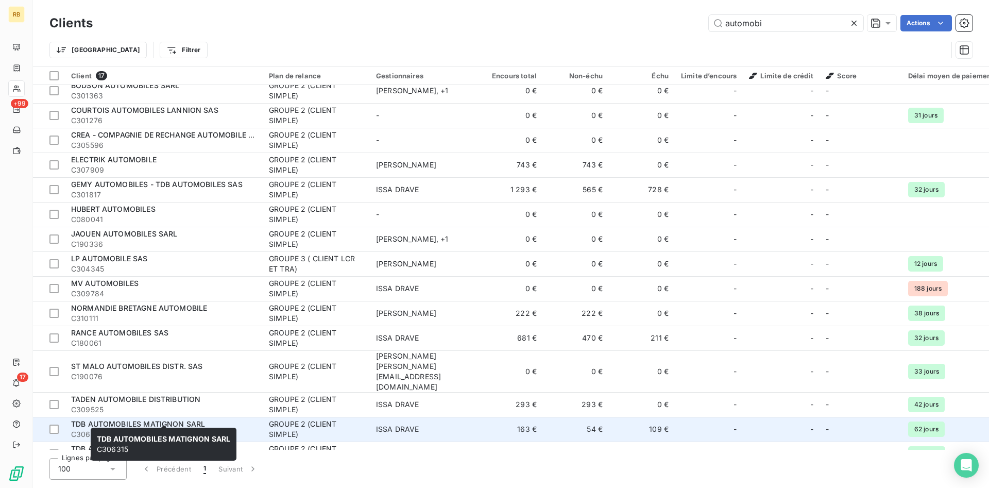
type input "automobi"
click at [157, 419] on span "TDB AUTOMOBILES MATIGNON SARL" at bounding box center [138, 423] width 134 height 9
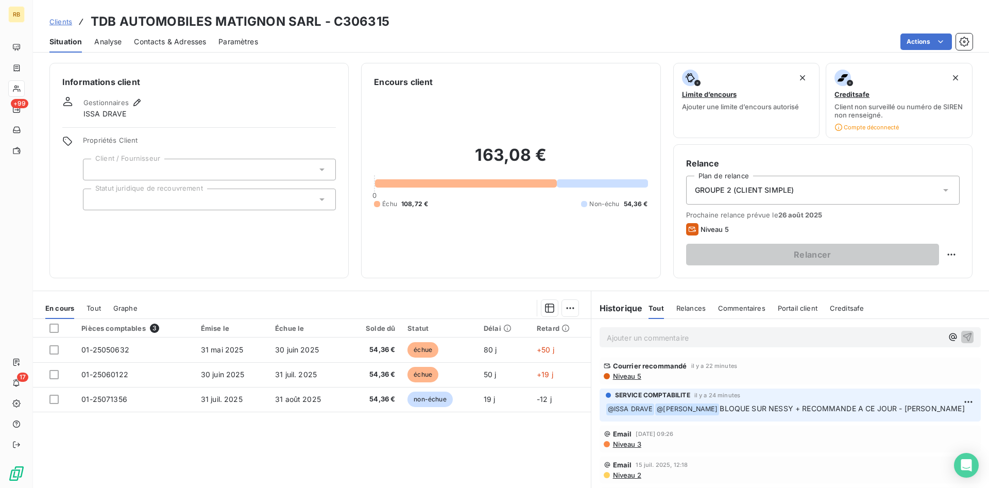
click at [695, 338] on p "Ajouter un commentaire ﻿" at bounding box center [775, 337] width 336 height 13
drag, startPoint x: 787, startPoint y: 336, endPoint x: 323, endPoint y: 341, distance: 463.6
click at [591, 341] on div "Règlement fin aout vu avec [PERSON_NAME] par tel. [PERSON_NAME] recommandé il y…" at bounding box center [790, 433] width 398 height 229
copy span "Règlement fin aout vu avec [PERSON_NAME] par tel. [PERSON_NAME]"
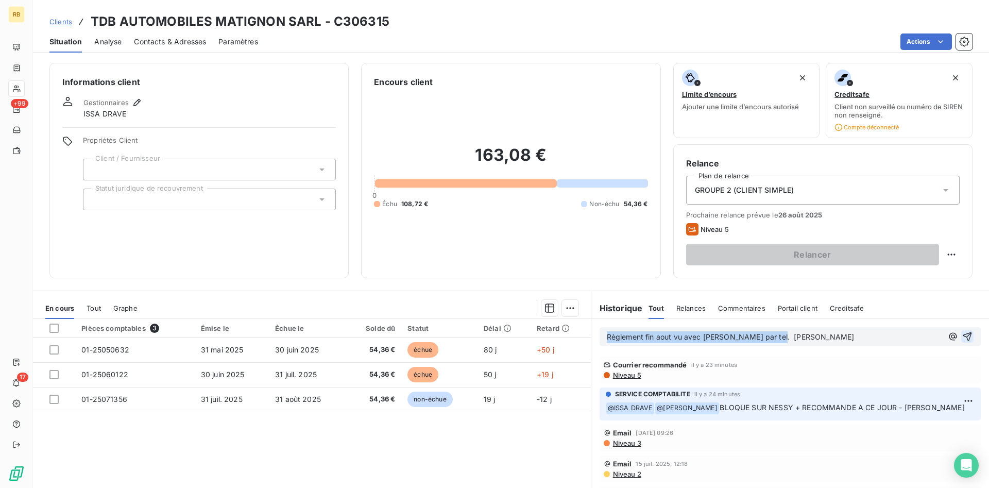
click at [965, 335] on icon "button" at bounding box center [967, 336] width 10 height 10
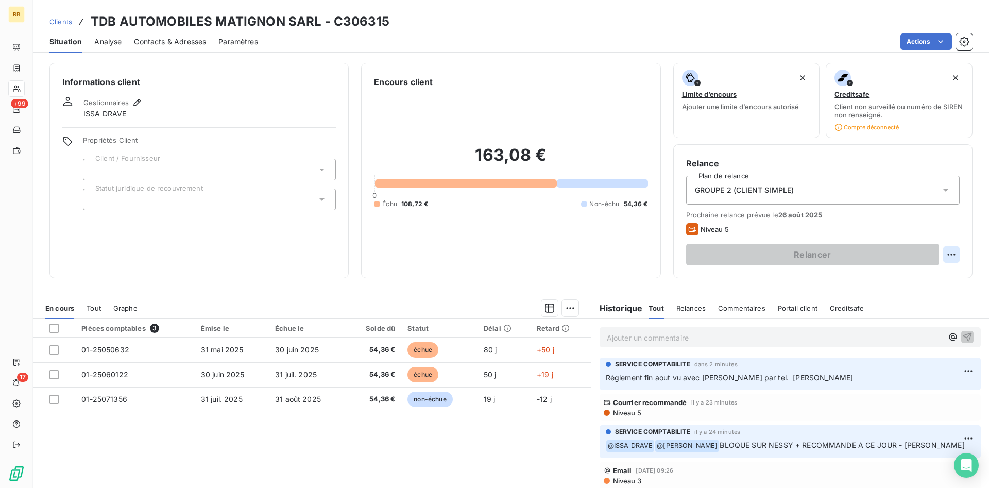
click at [948, 254] on html "RB +99 17 Clients TDB AUTOMOBILES MATIGNON SARL - C306315 Situation Analyse Con…" at bounding box center [494, 244] width 989 height 488
click at [925, 283] on div "Replanifier cette action" at bounding box center [909, 277] width 92 height 16
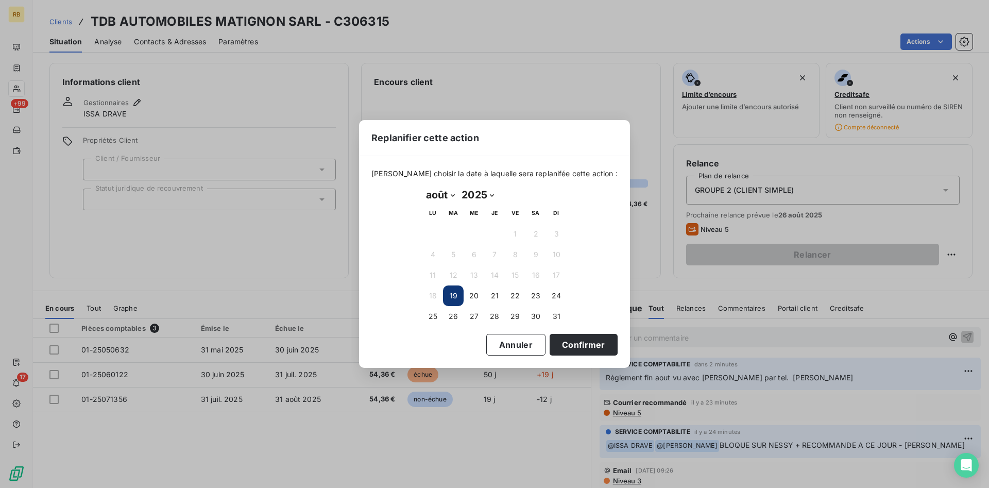
click at [422, 186] on select "janvier février mars avril mai juin juillet août septembre octobre novembre déc…" at bounding box center [440, 194] width 36 height 16
select select "8"
click option "septembre" at bounding box center [0, 0] width 0 height 0
click at [448, 235] on button "2" at bounding box center [453, 234] width 21 height 21
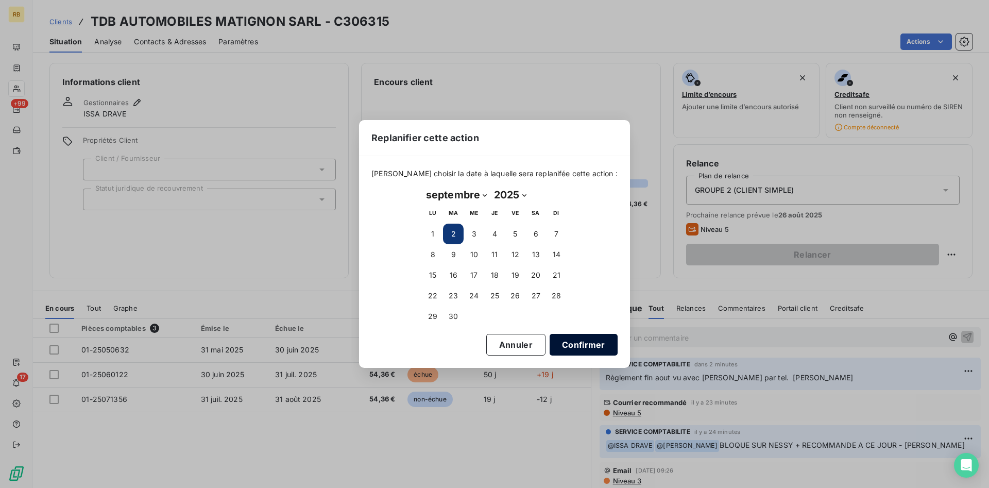
click at [576, 343] on button "Confirmer" at bounding box center [584, 345] width 68 height 22
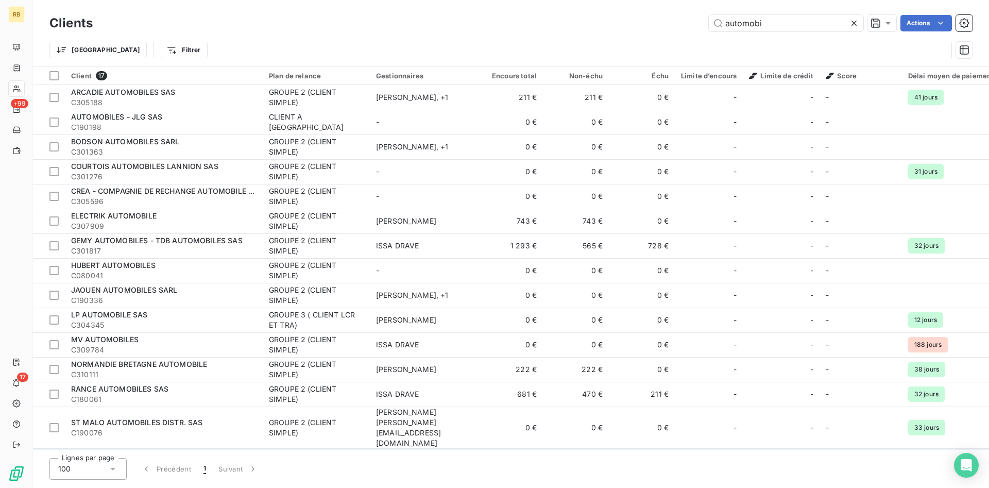
scroll to position [56, 0]
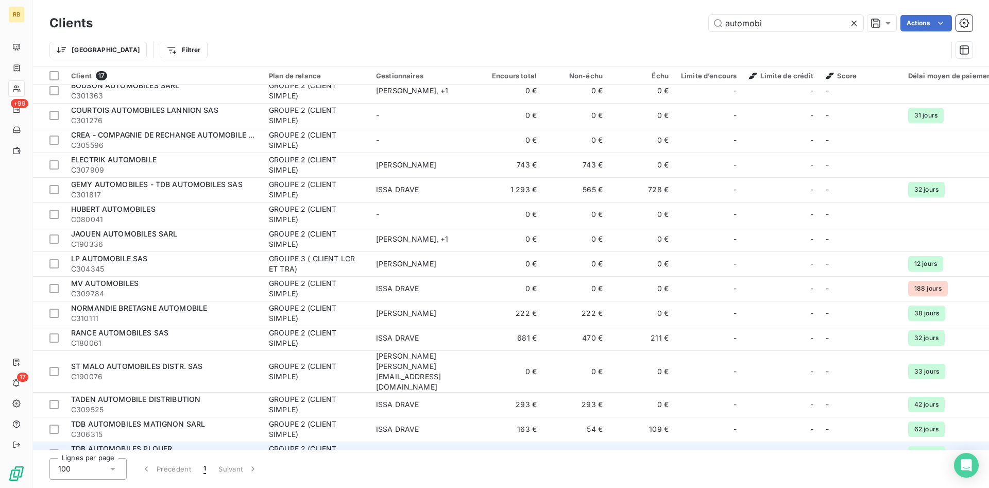
click at [167, 444] on span "TDB AUTOMOBILES PLOUER" at bounding box center [121, 448] width 101 height 9
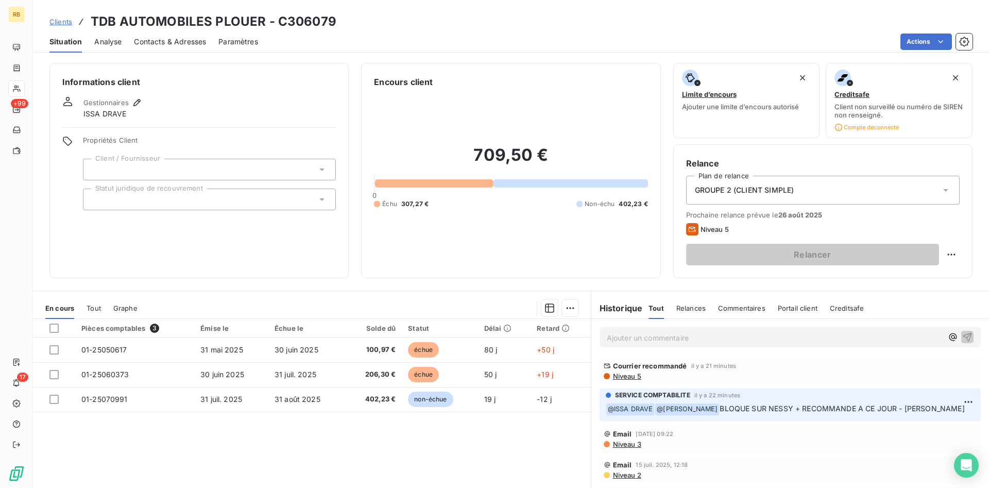
click at [652, 330] on div "Ajouter un commentaire ﻿" at bounding box center [775, 337] width 336 height 14
click at [657, 333] on p "Ajouter un commentaire ﻿" at bounding box center [775, 337] width 336 height 13
click at [968, 333] on icon "button" at bounding box center [967, 336] width 9 height 9
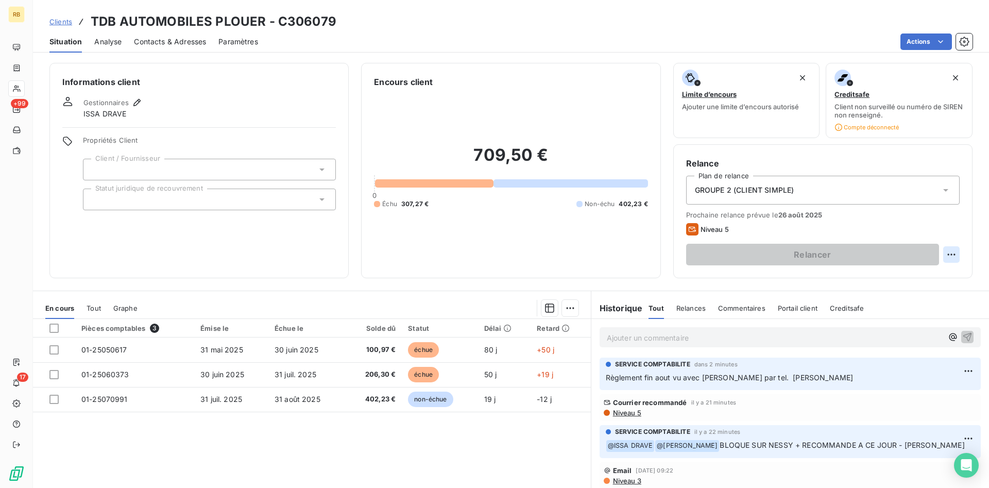
click at [953, 248] on html "RB +99 17 Clients TDB AUTOMOBILES PLOUER - C306079 Situation Analyse Contacts &…" at bounding box center [494, 244] width 989 height 488
click at [901, 284] on div "Replanifier cette action" at bounding box center [909, 277] width 92 height 16
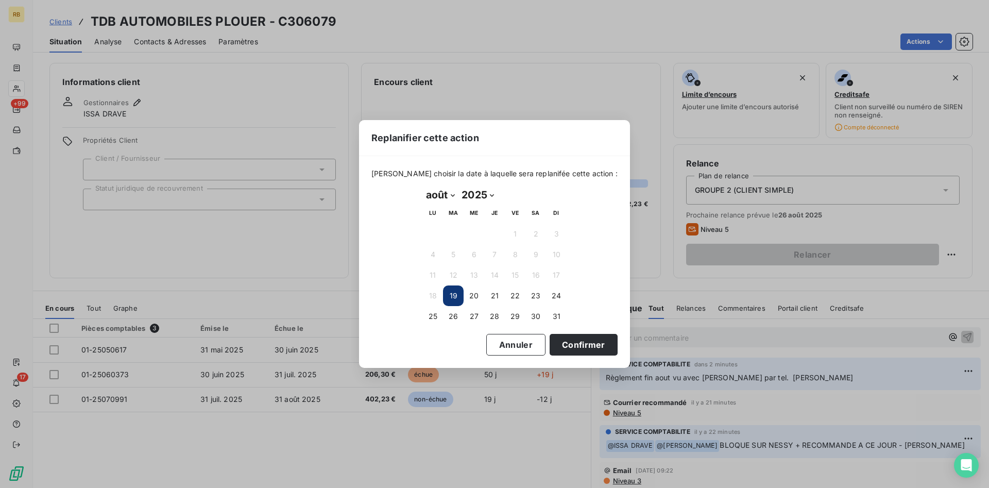
click at [422, 186] on select "janvier février mars avril mai juin juillet août septembre octobre novembre déc…" at bounding box center [440, 194] width 36 height 16
select select "8"
click option "septembre" at bounding box center [0, 0] width 0 height 0
click at [433, 229] on button "1" at bounding box center [432, 234] width 21 height 21
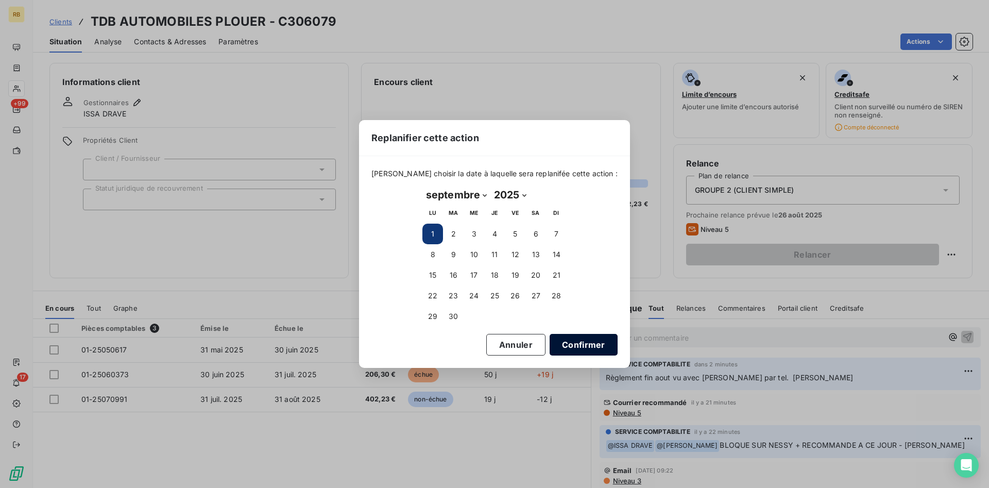
click at [563, 343] on button "Confirmer" at bounding box center [584, 345] width 68 height 22
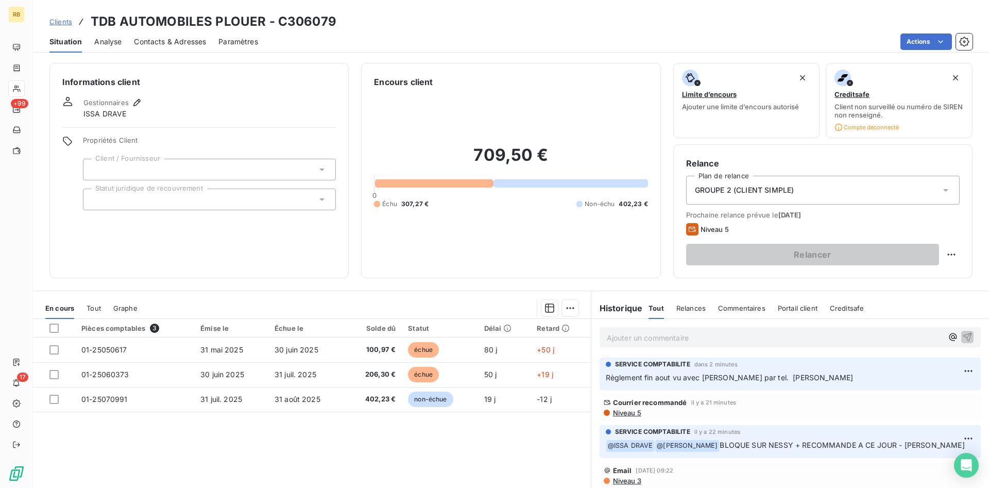
click at [732, 339] on p "Ajouter un commentaire ﻿" at bounding box center [775, 337] width 336 height 13
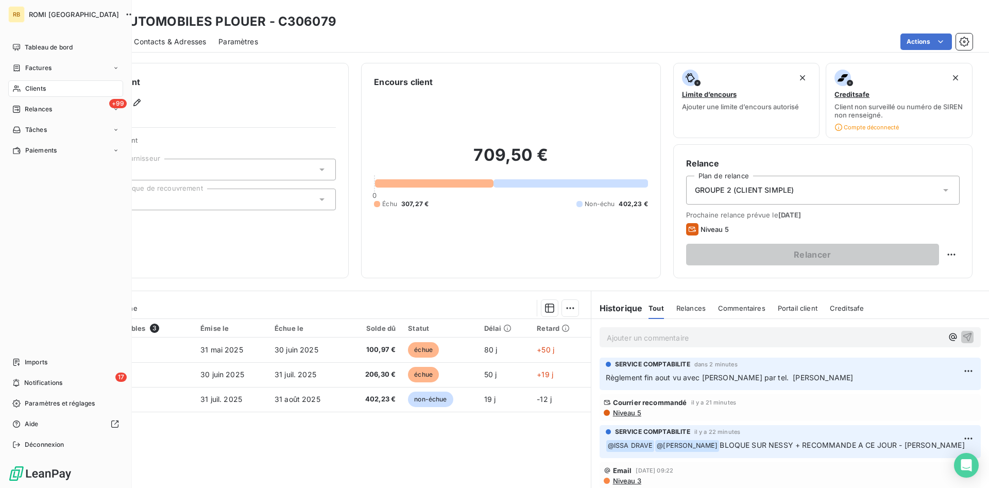
click at [40, 88] on span "Clients" at bounding box center [35, 88] width 21 height 9
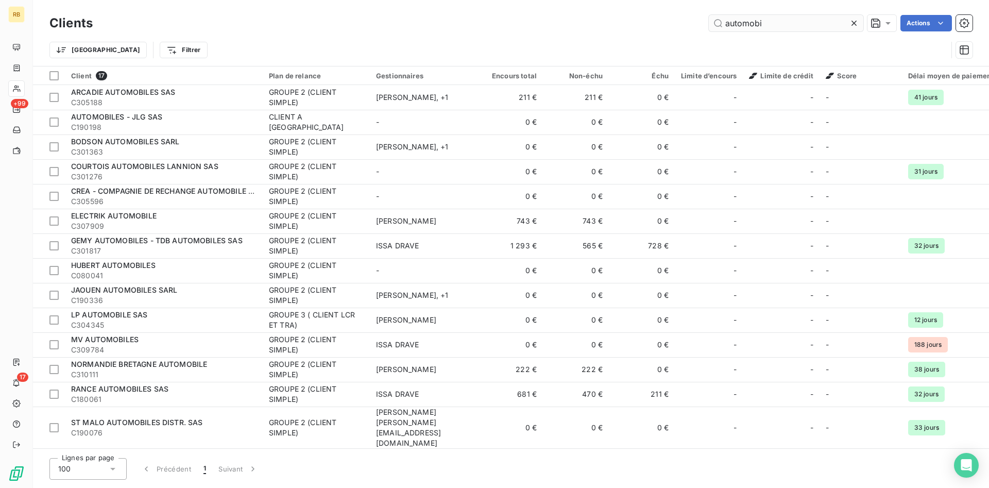
drag, startPoint x: 777, startPoint y: 21, endPoint x: 704, endPoint y: 19, distance: 73.2
click at [709, 19] on input "automobi" at bounding box center [786, 23] width 155 height 16
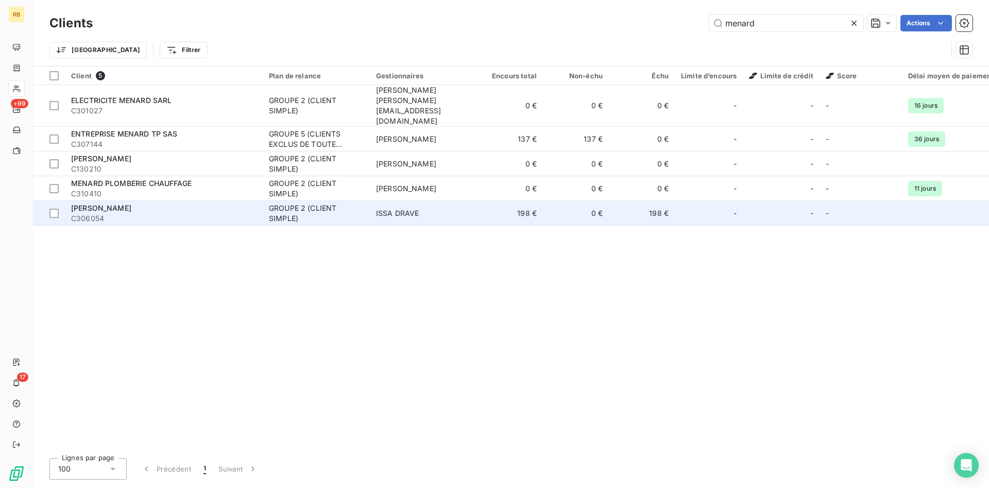
type input "menard"
click at [171, 213] on span "C306054" at bounding box center [163, 218] width 185 height 10
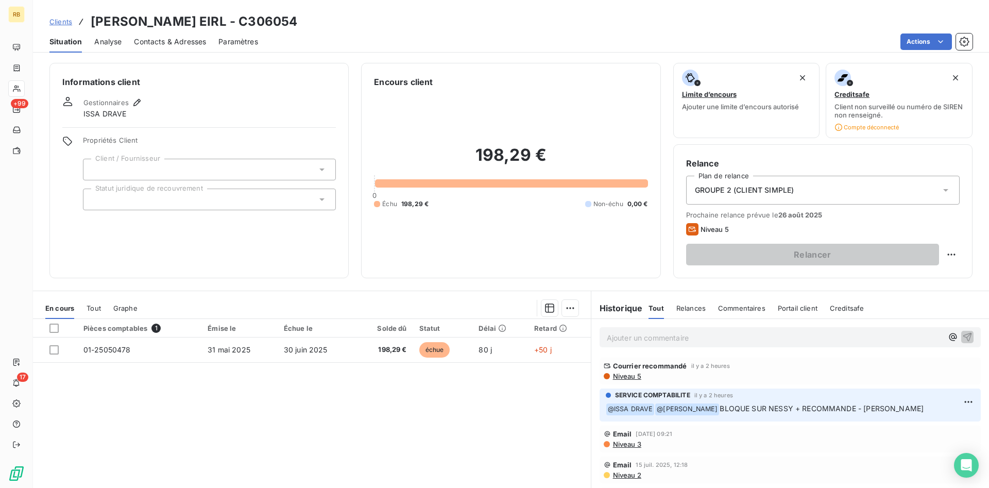
click at [687, 343] on p "Ajouter un commentaire ﻿" at bounding box center [775, 337] width 336 height 13
